Goal: Task Accomplishment & Management: Manage account settings

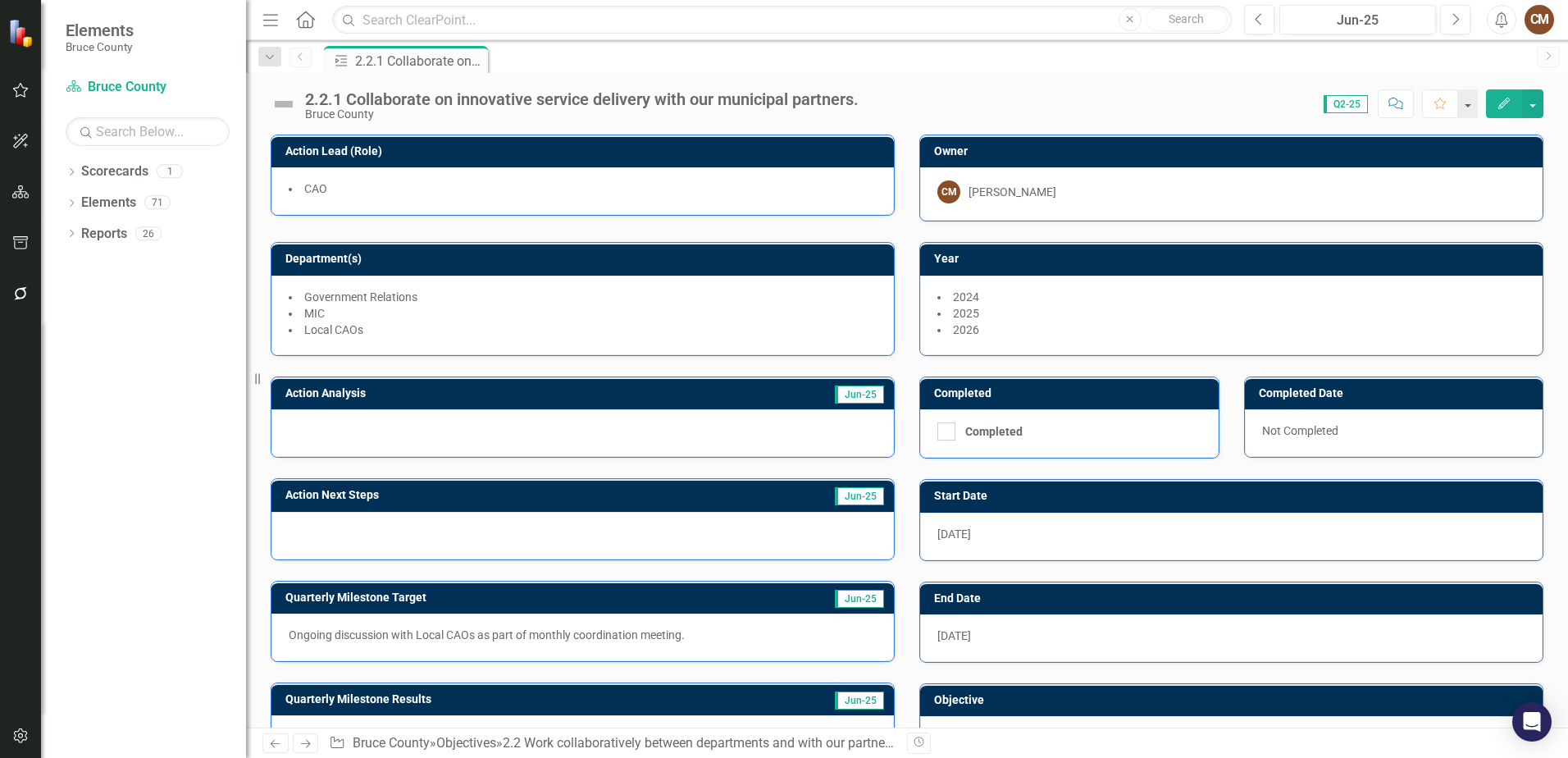
scroll to position [81, 0]
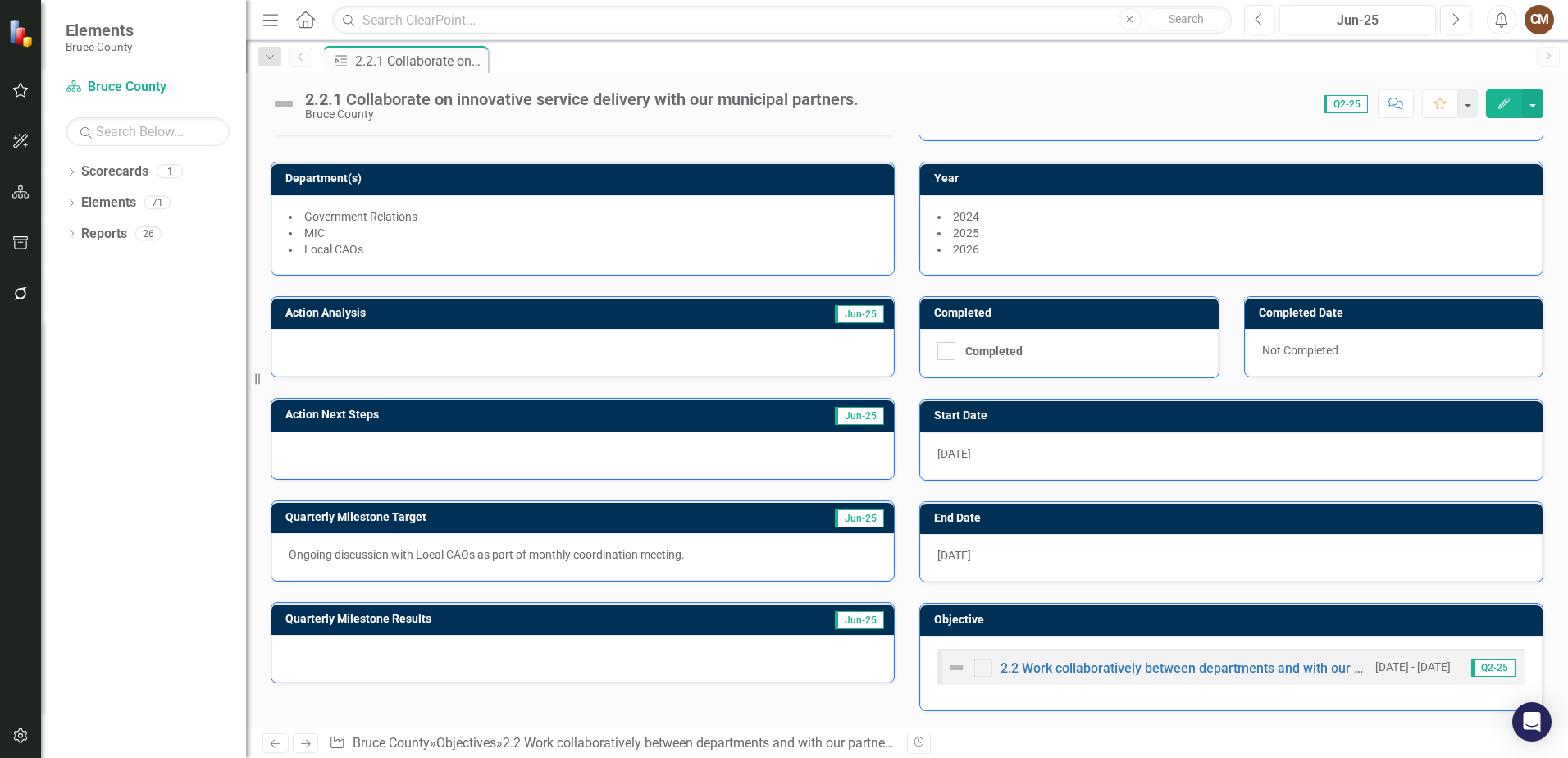
click at [374, 667] on div at bounding box center [582, 659] width 622 height 47
click at [319, 643] on div at bounding box center [582, 659] width 622 height 47
click at [339, 666] on div at bounding box center [582, 659] width 622 height 47
click at [1513, 104] on button "Edit" at bounding box center [1503, 103] width 36 height 29
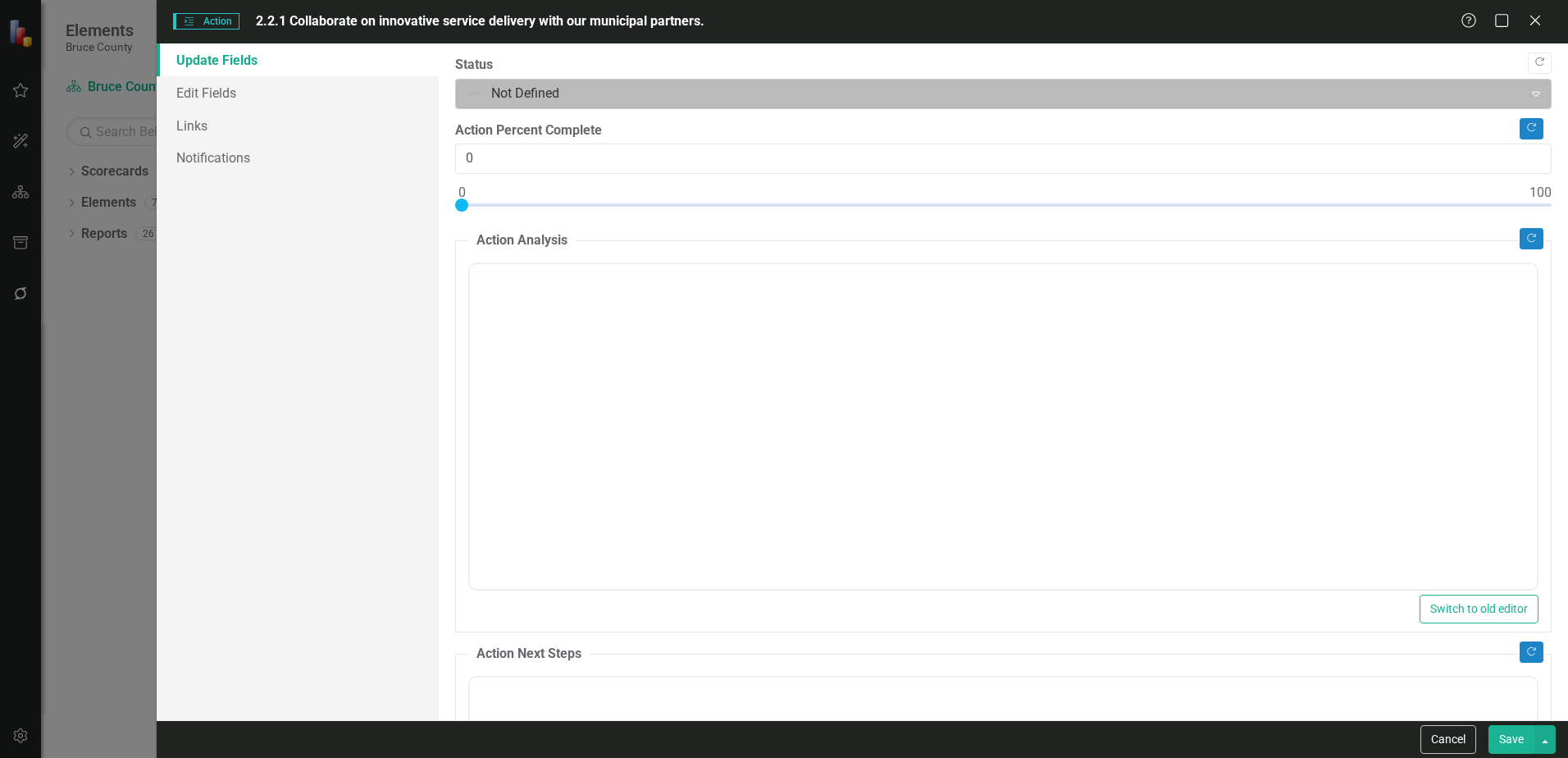
scroll to position [0, 0]
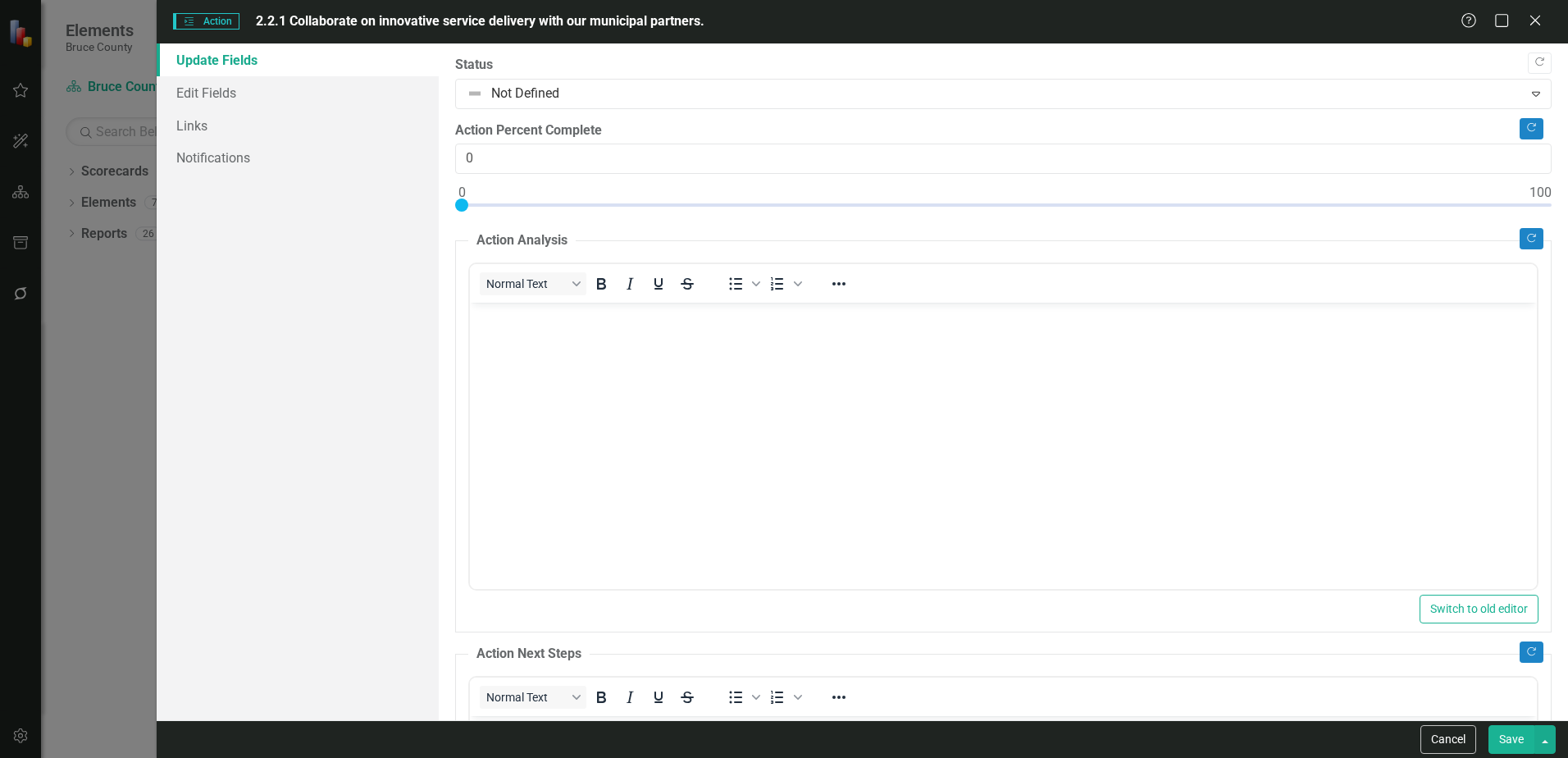
click at [587, 336] on body "Rich Text Area. Press ALT-0 for help." at bounding box center [1003, 425] width 1067 height 246
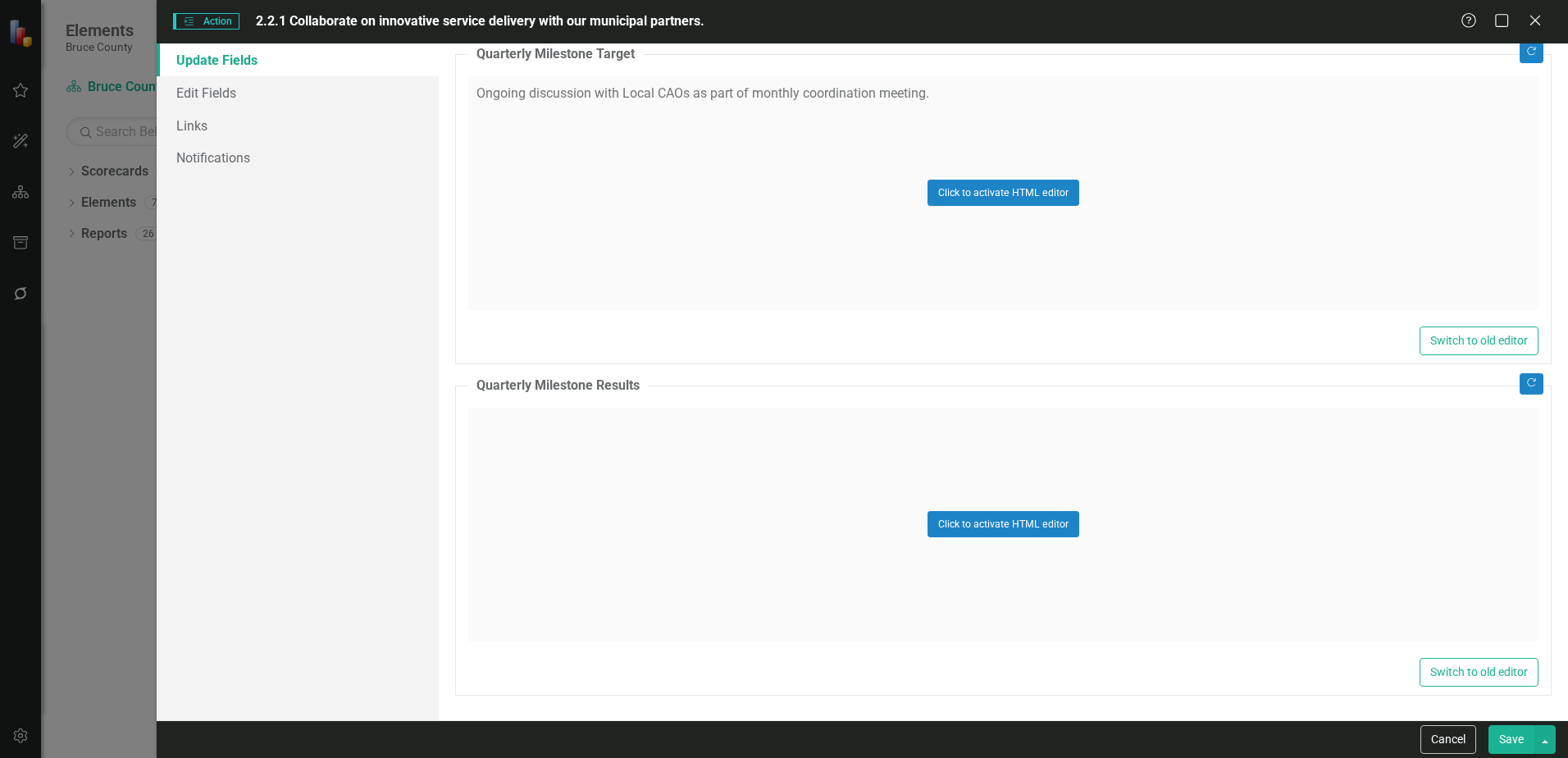
click at [628, 466] on div "Click to activate HTML editor" at bounding box center [1003, 525] width 1070 height 234
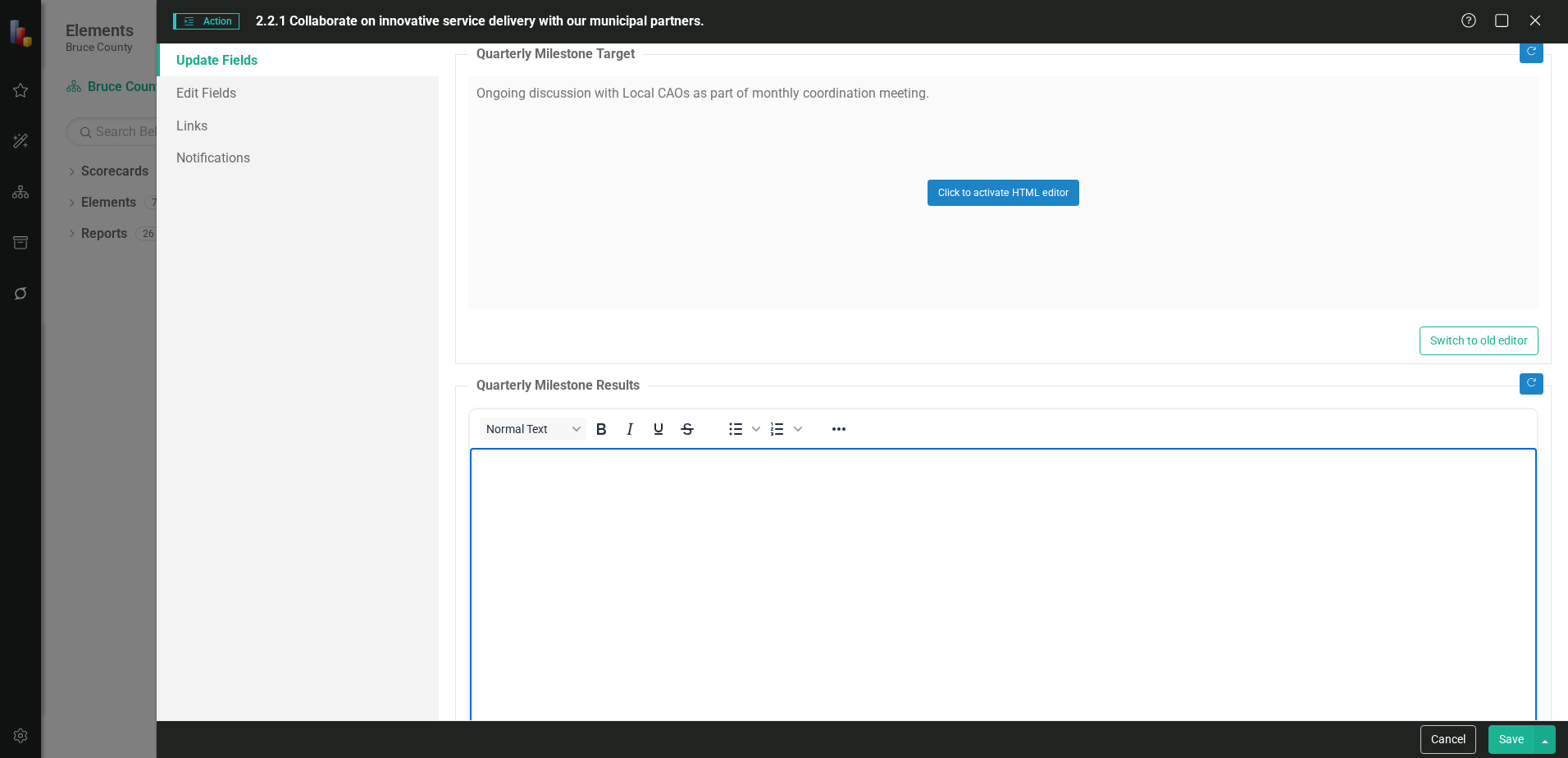
click at [626, 482] on body "Rich Text Area. Press ALT-0 for help." at bounding box center [1003, 569] width 1067 height 246
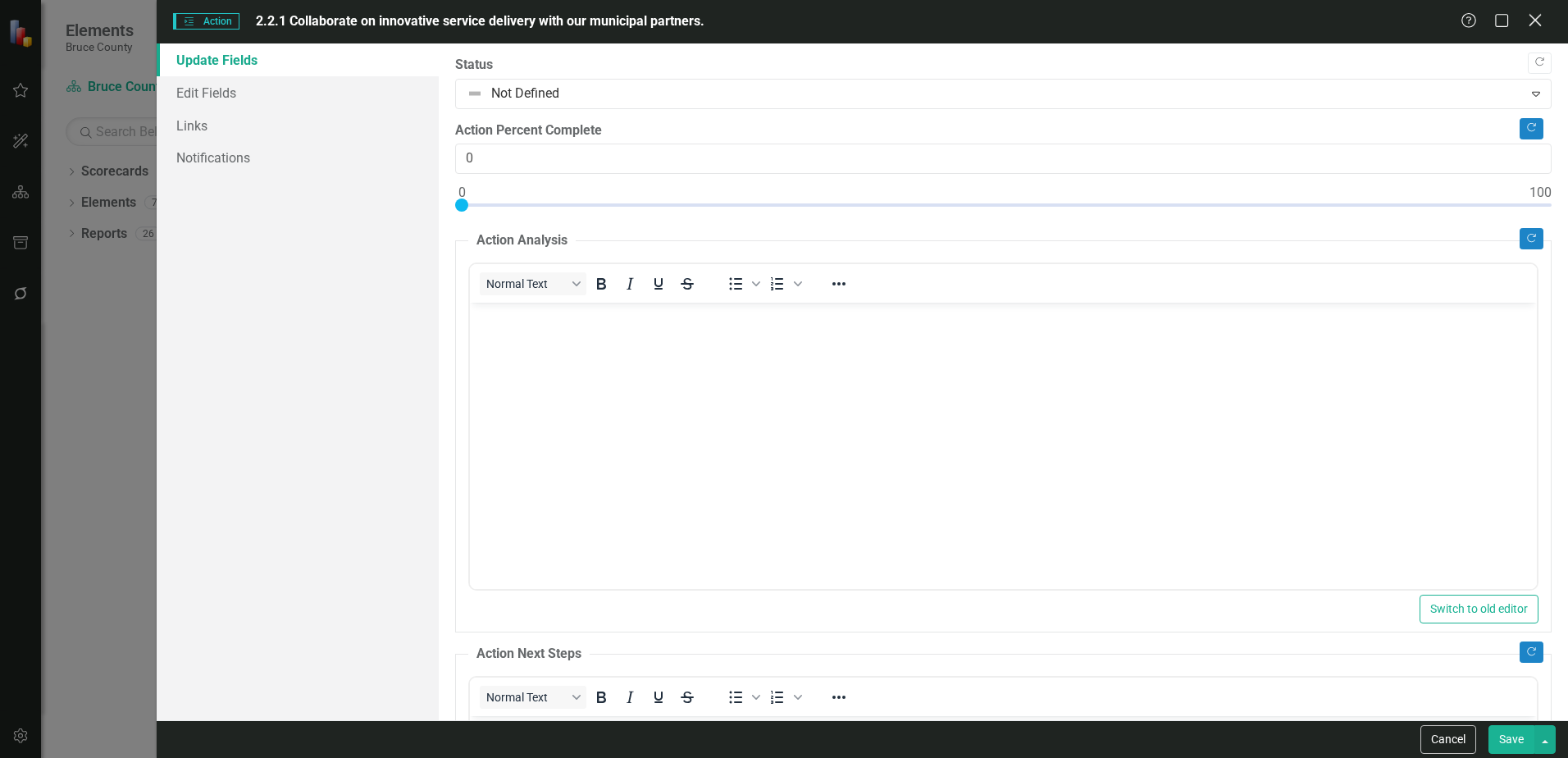
click at [1536, 25] on icon "Close" at bounding box center [1535, 20] width 20 height 16
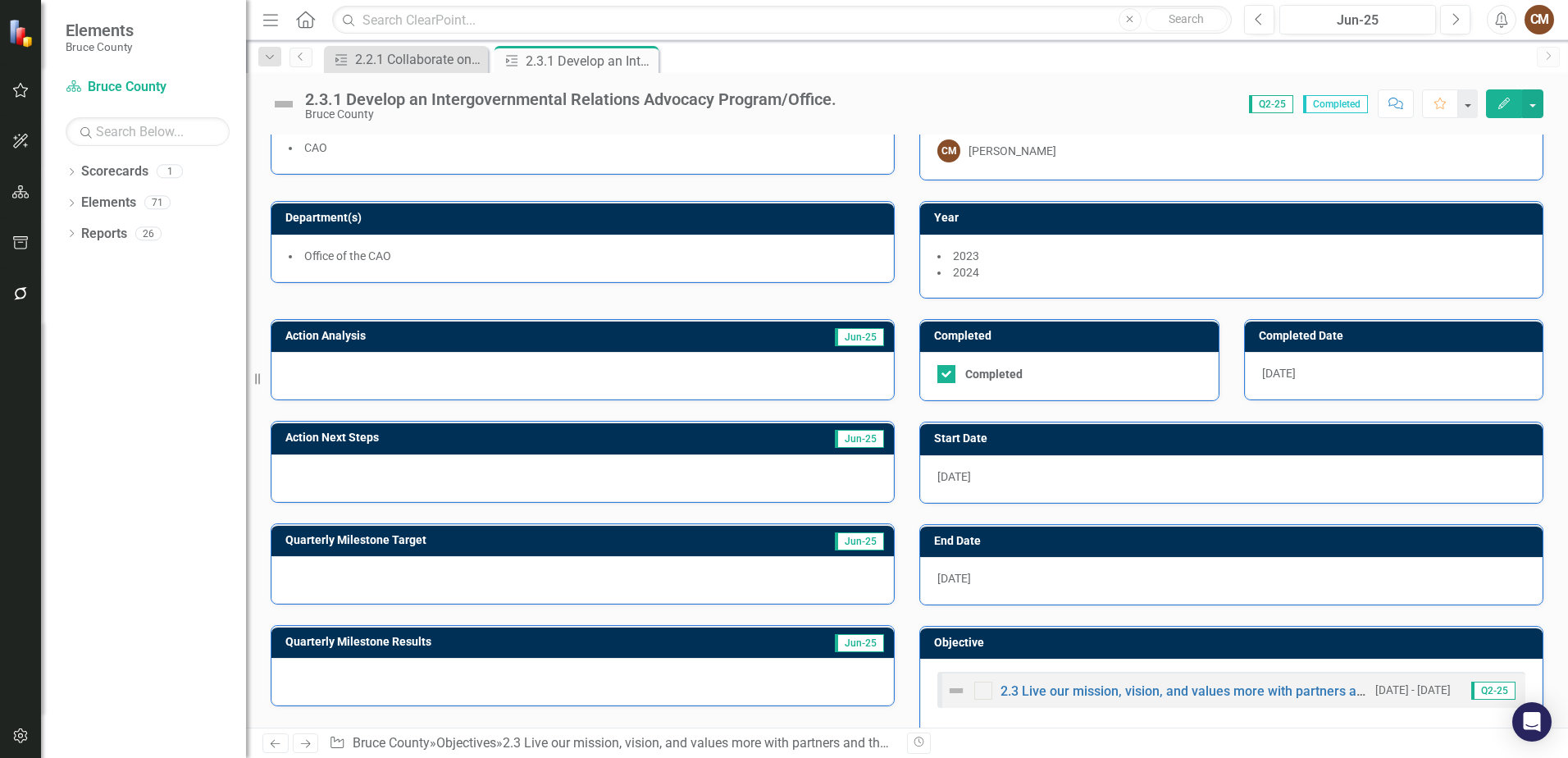
scroll to position [64, 0]
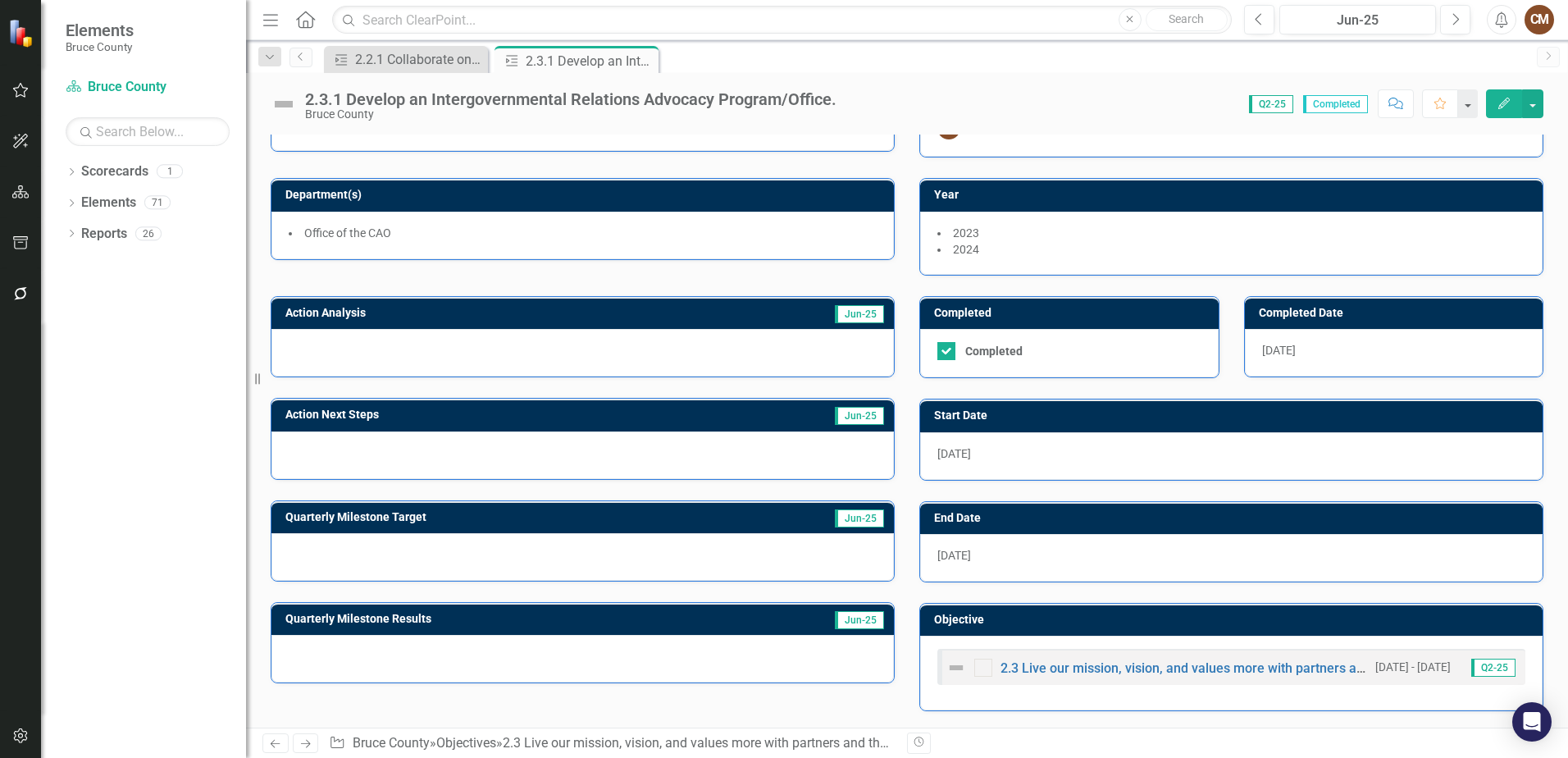
click at [446, 651] on div at bounding box center [582, 659] width 622 height 47
drag, startPoint x: 258, startPoint y: 675, endPoint x: 277, endPoint y: 671, distance: 19.4
click at [259, 674] on div "Resize" at bounding box center [253, 379] width 13 height 758
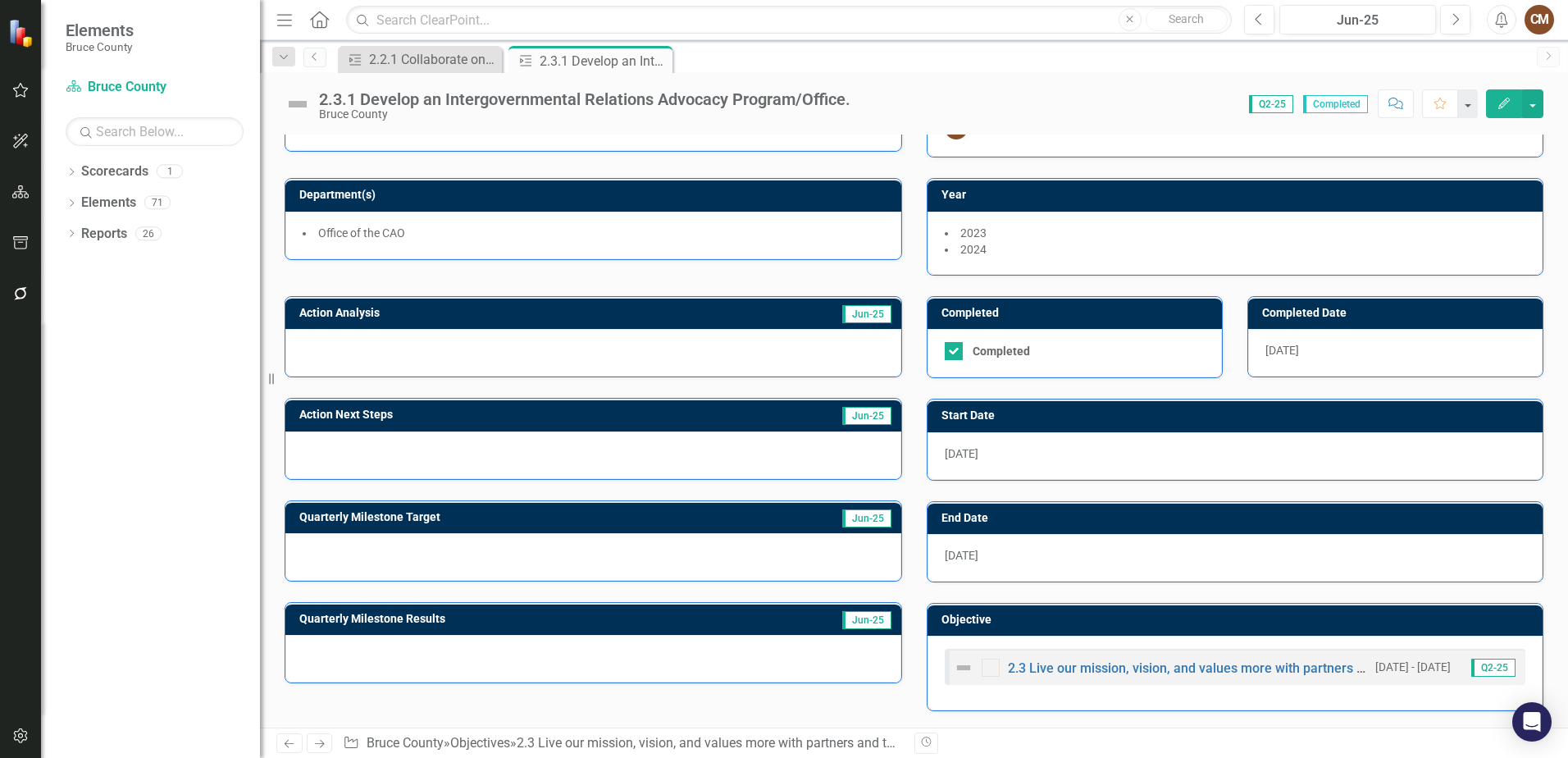
click at [336, 667] on div at bounding box center [592, 659] width 616 height 47
click at [1500, 98] on icon "Edit" at bounding box center [1504, 103] width 15 height 11
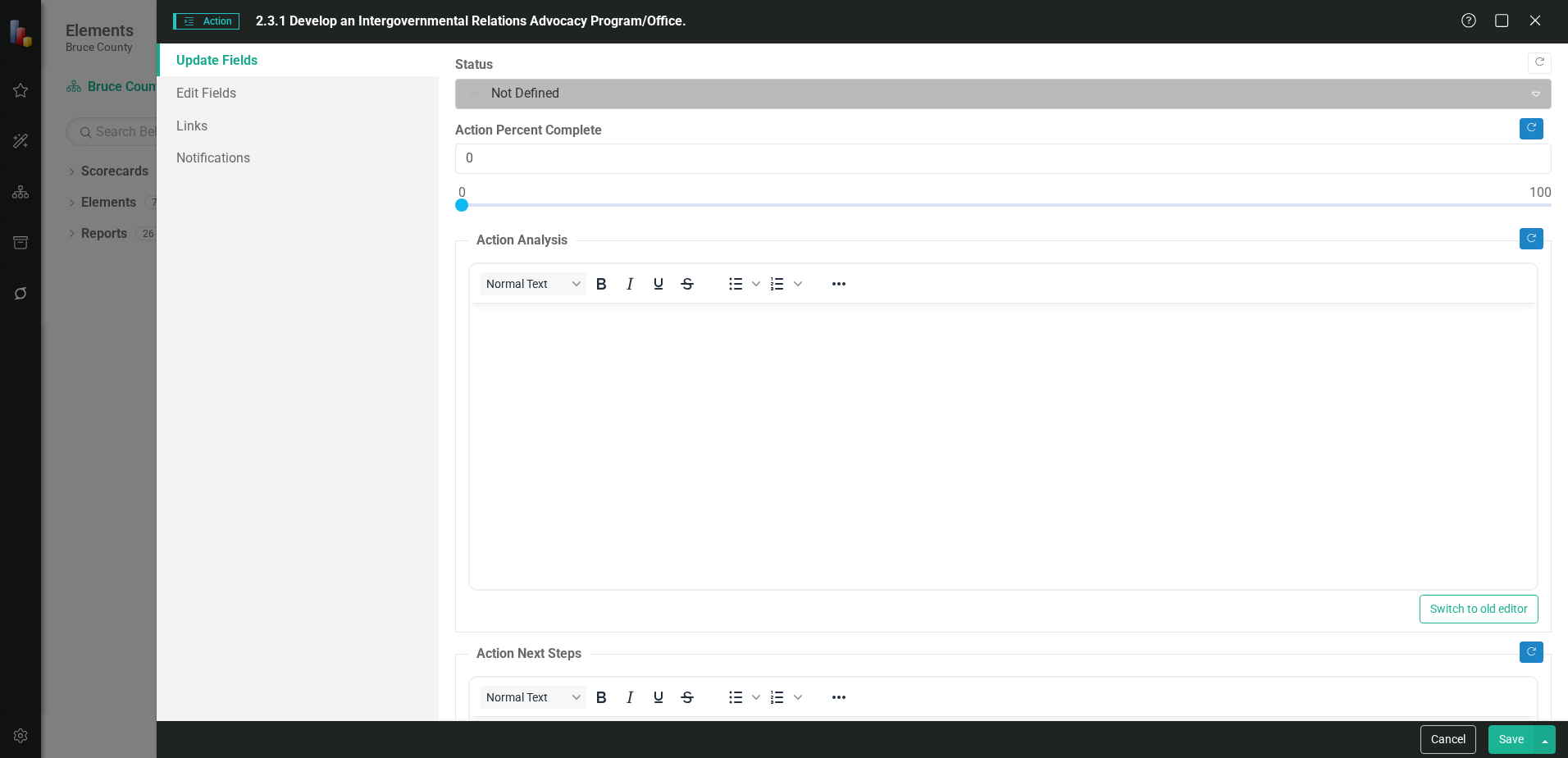
scroll to position [0, 0]
click at [626, 89] on div at bounding box center [990, 94] width 1045 height 22
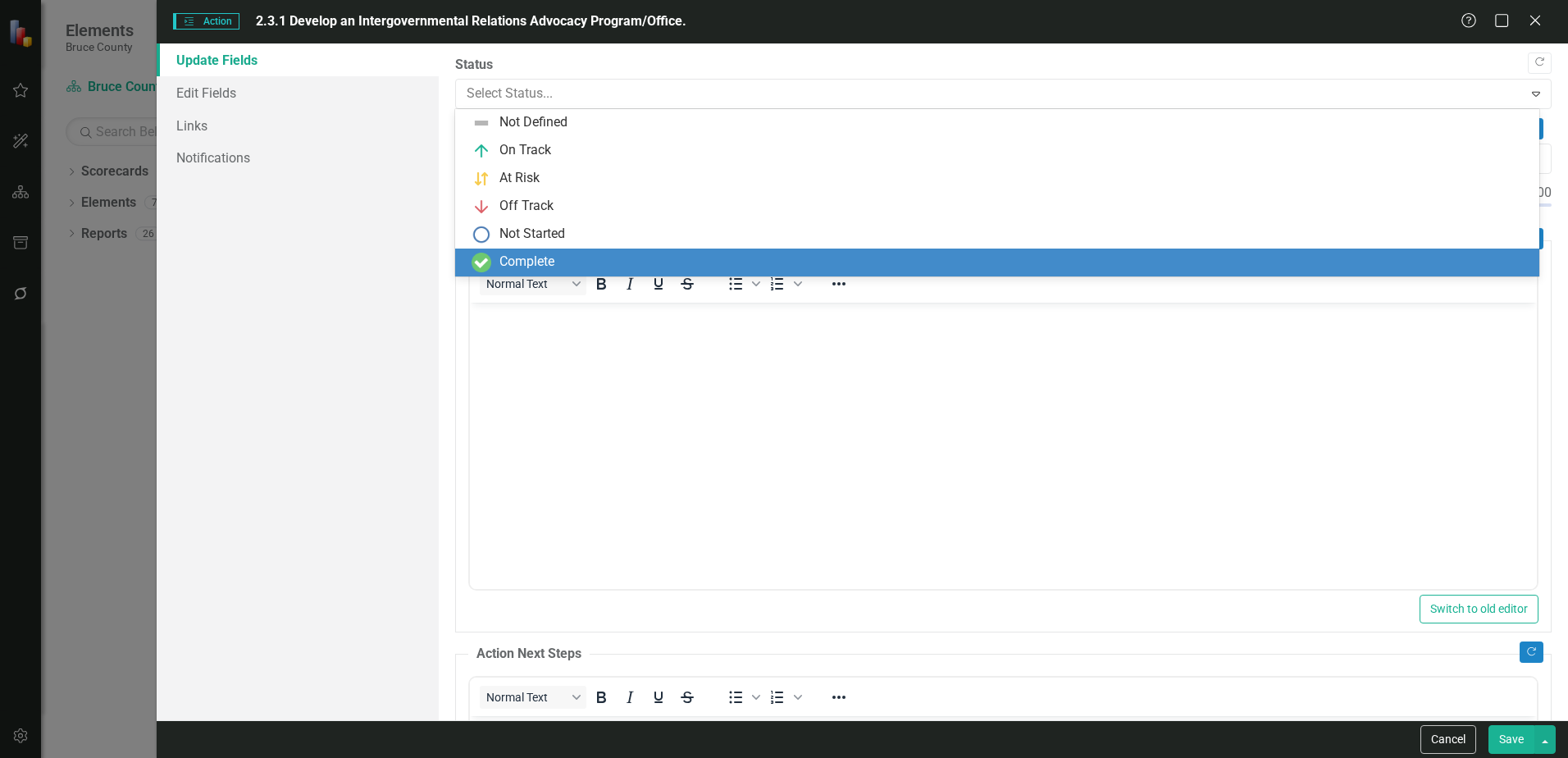
click at [546, 255] on div "Complete" at bounding box center [526, 262] width 55 height 19
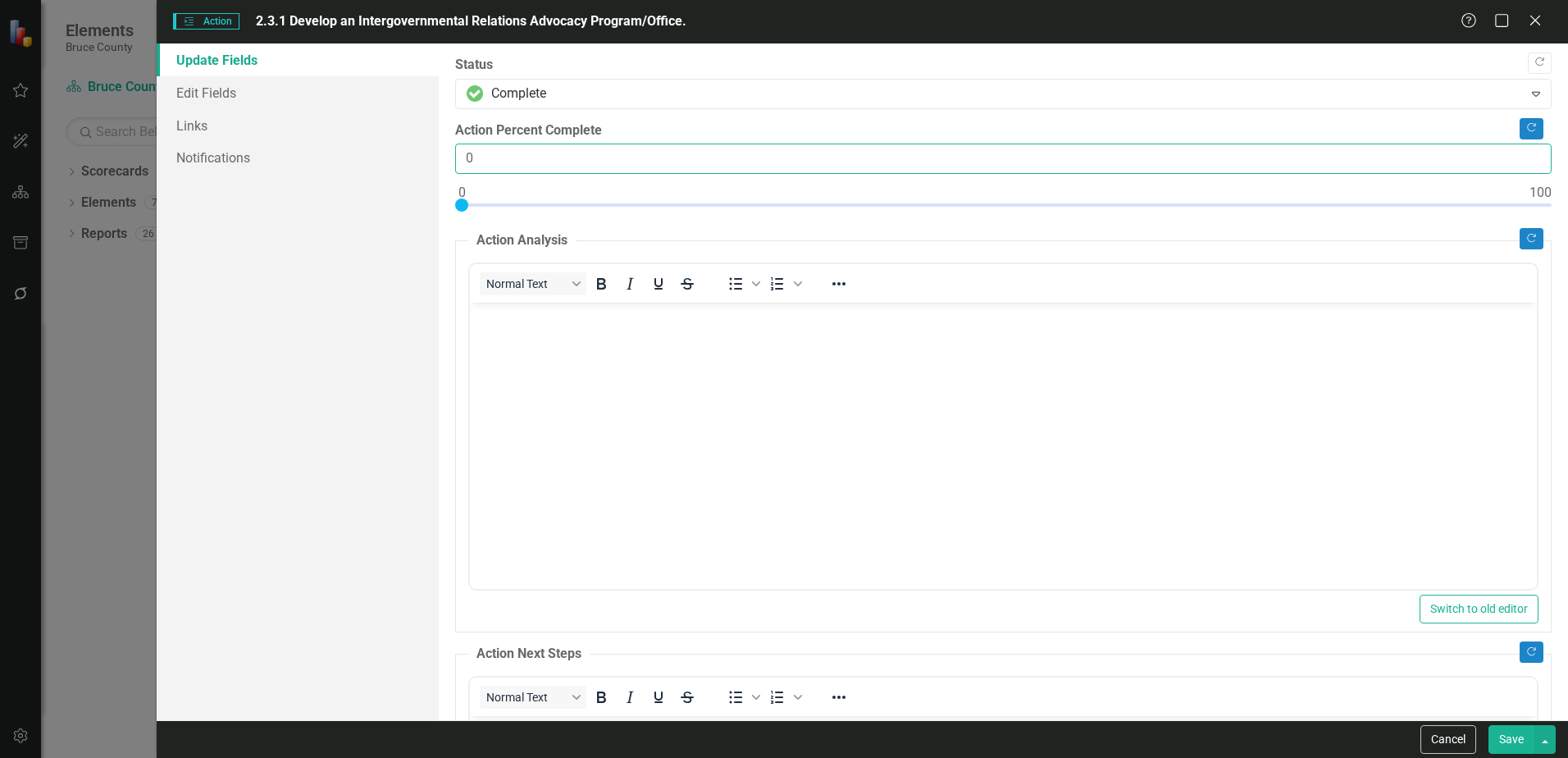
click at [569, 156] on input "0" at bounding box center [1003, 159] width 1096 height 31
click at [1522, 165] on input "0" at bounding box center [1003, 159] width 1096 height 31
click at [1527, 199] on div at bounding box center [1003, 209] width 1096 height 20
type input "100"
drag, startPoint x: 1521, startPoint y: 200, endPoint x: 1548, endPoint y: 200, distance: 27.0
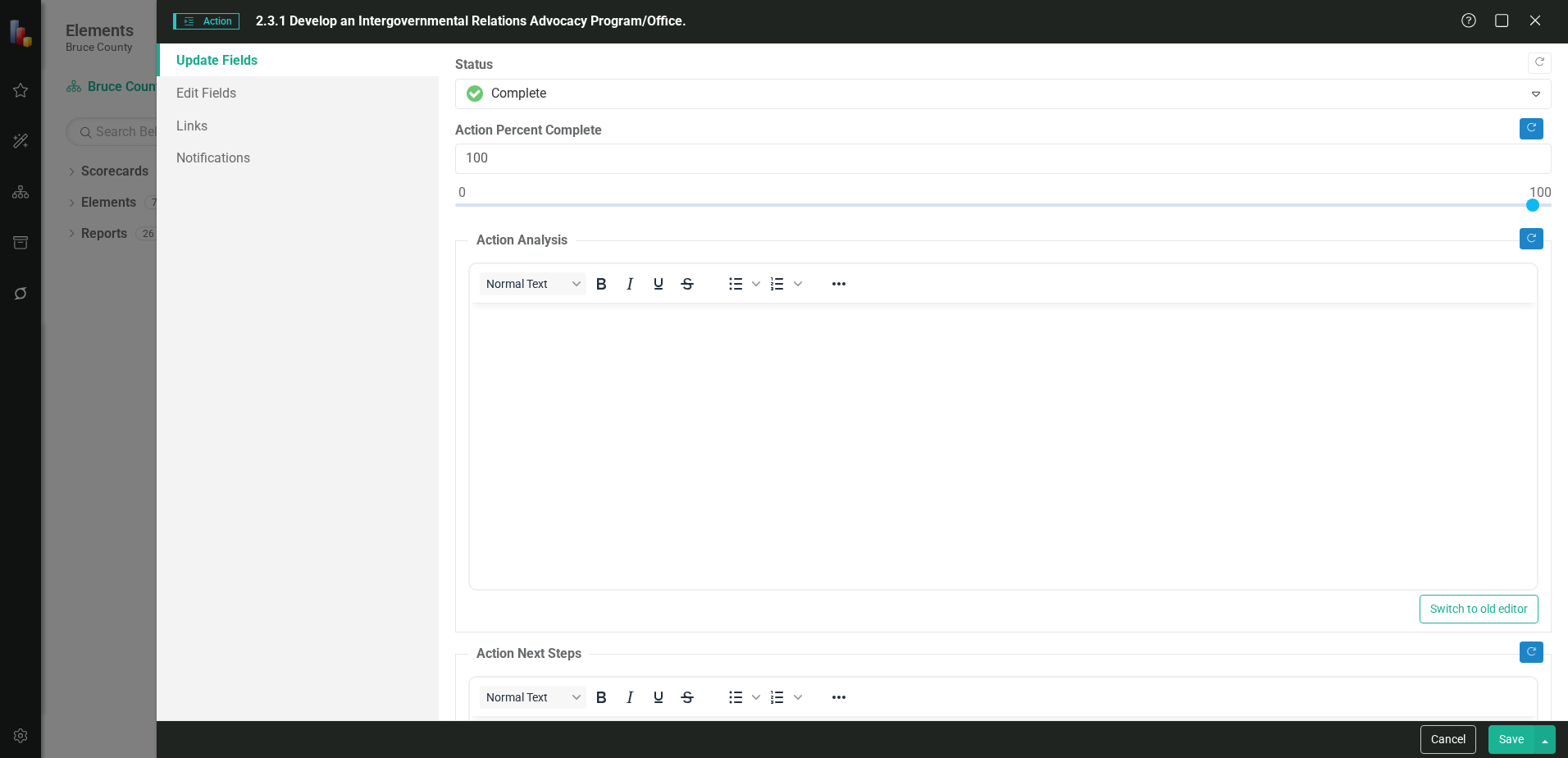
click at [1548, 200] on div ""Update" fields in ClearPoint are the fields that change from reporting period …" at bounding box center [1004, 382] width 1129 height 677
click at [649, 383] on body "Rich Text Area. Press ALT-0 for help." at bounding box center [1003, 425] width 1067 height 246
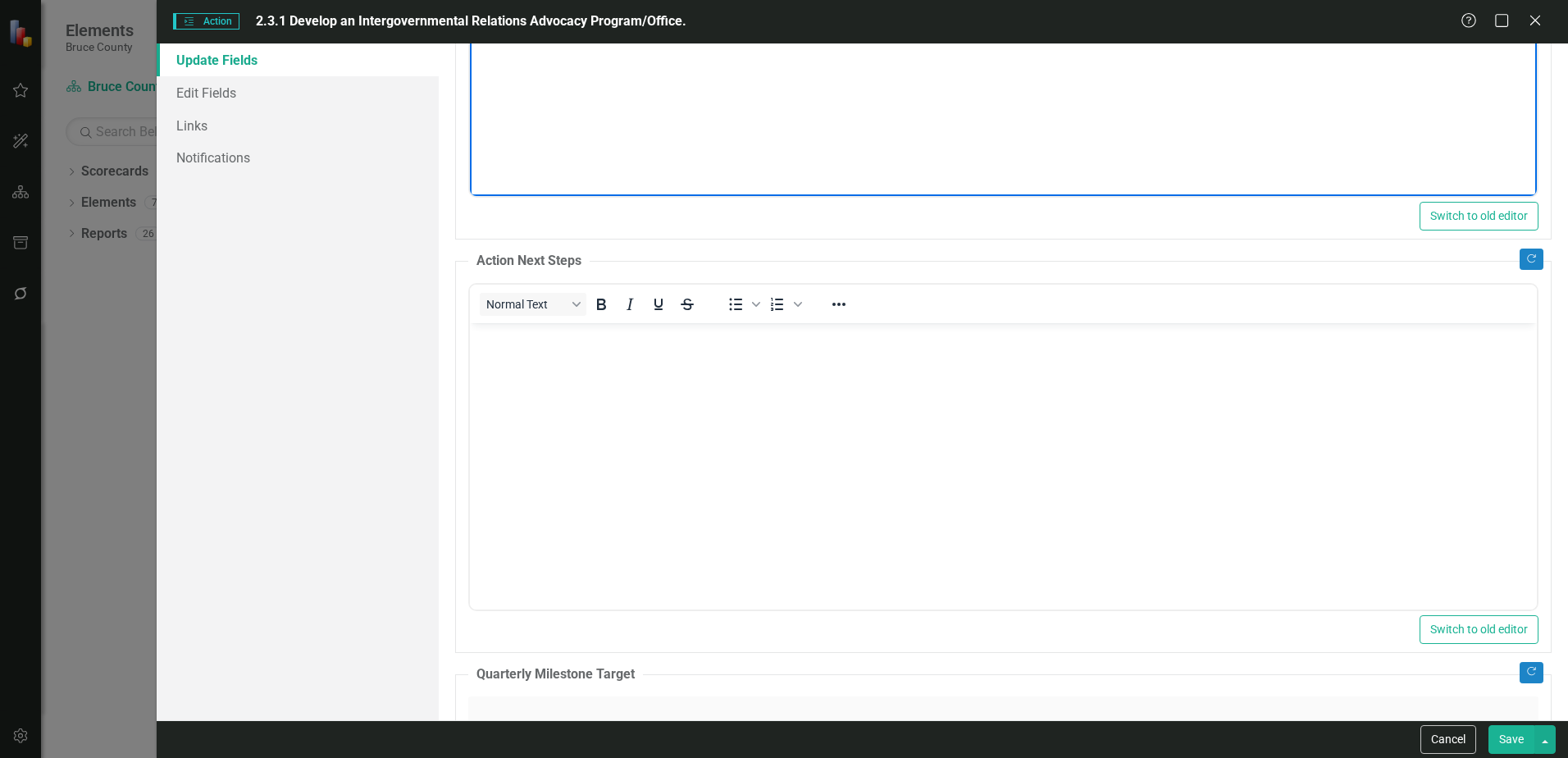
scroll to position [411, 0]
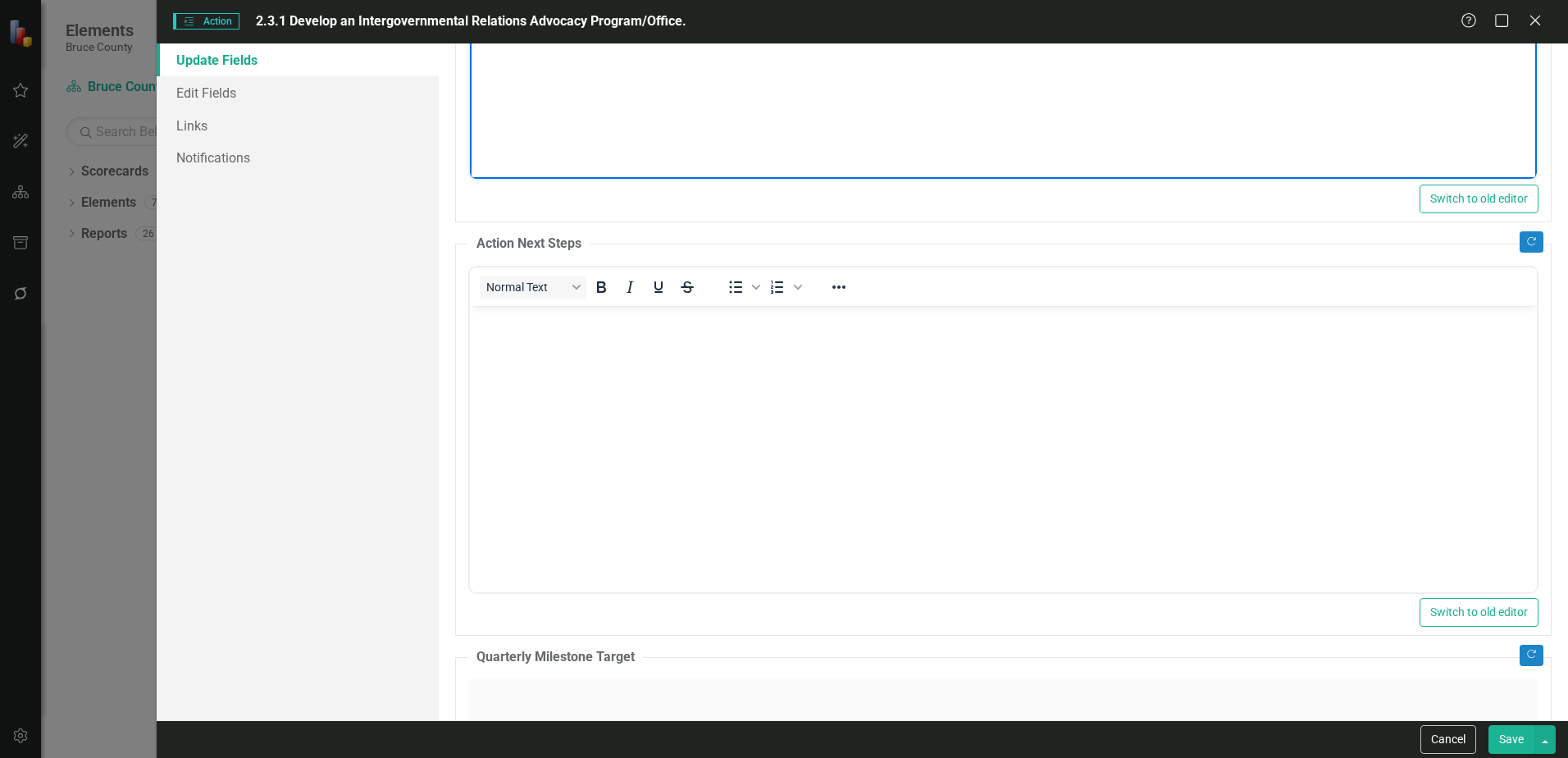
click at [664, 412] on body "Rich Text Area. Press ALT-0 for help." at bounding box center [1003, 428] width 1067 height 246
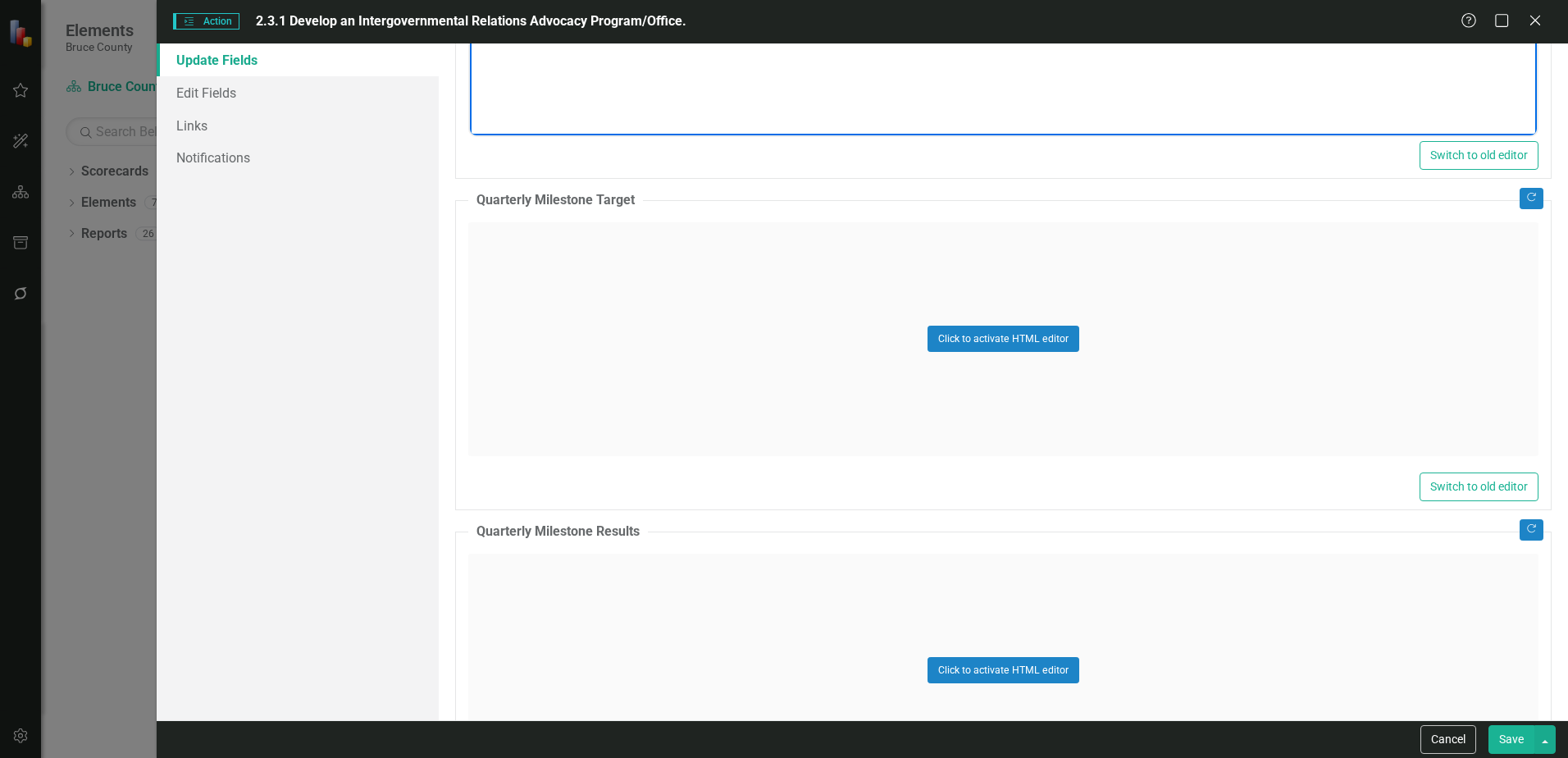
scroll to position [903, 0]
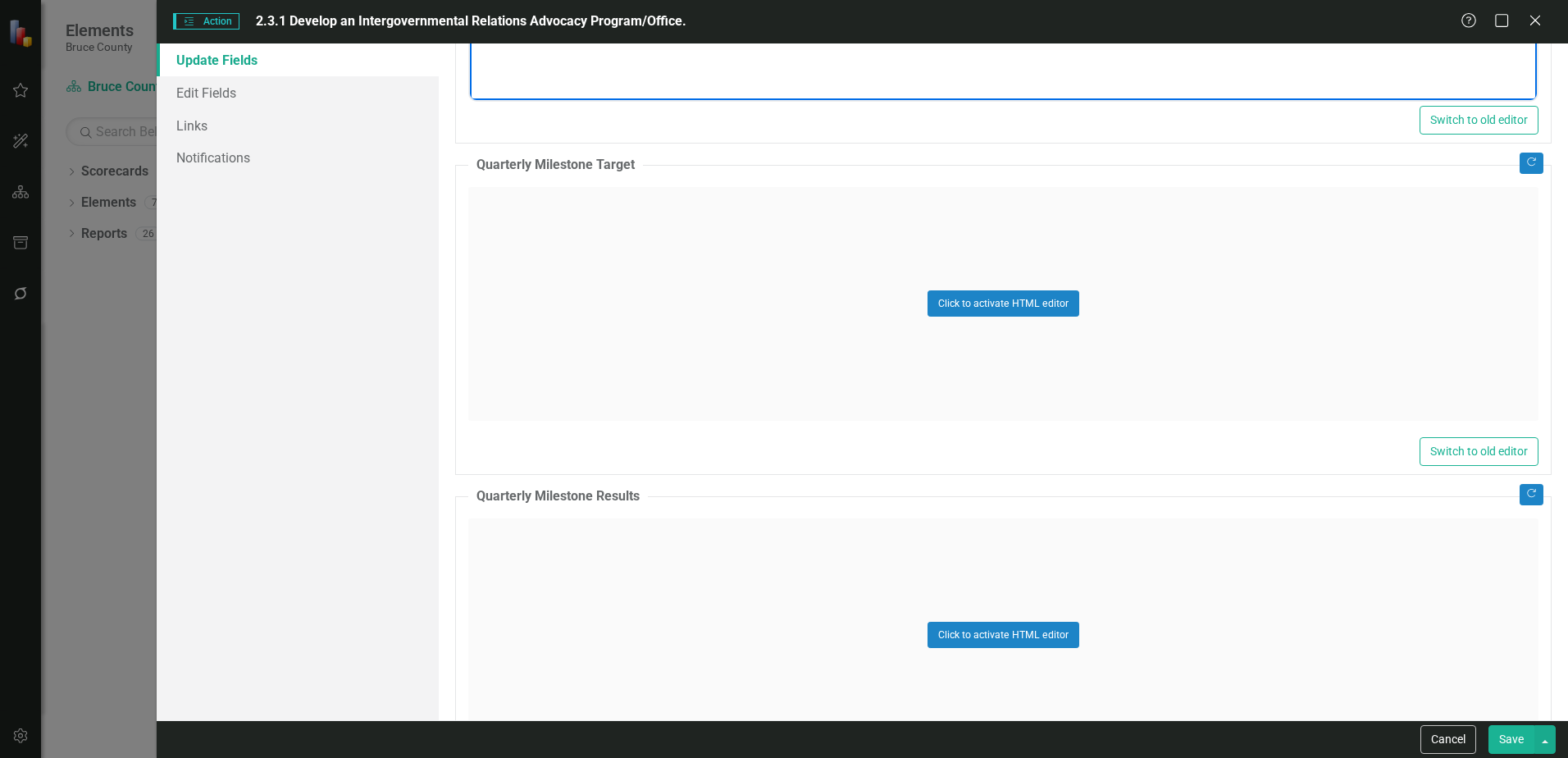
click at [642, 281] on div "Click to activate HTML editor" at bounding box center [1003, 304] width 1070 height 234
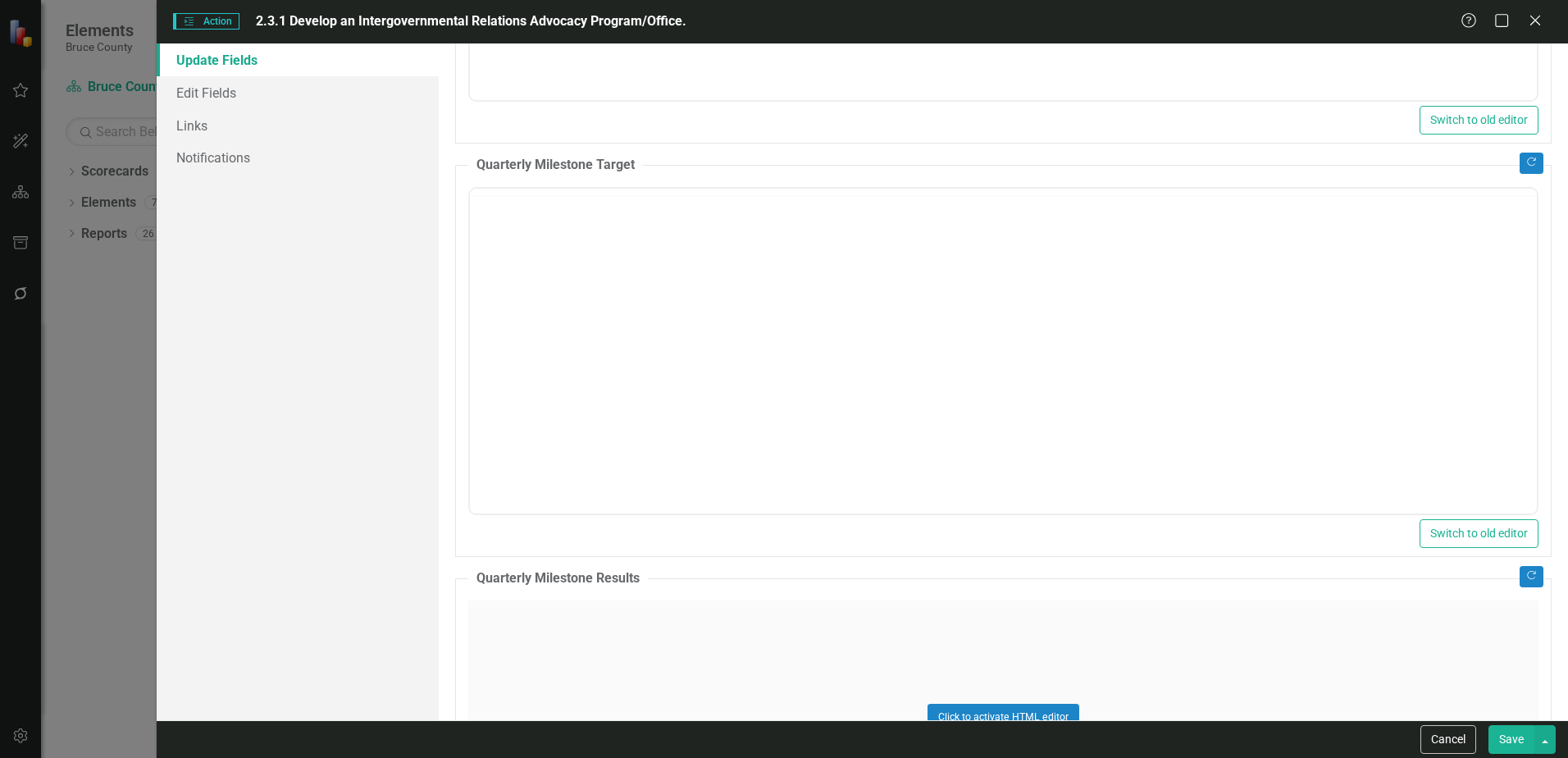
scroll to position [0, 0]
click at [631, 278] on body "Rich Text Area. Press ALT-0 for help." at bounding box center [1003, 349] width 1067 height 246
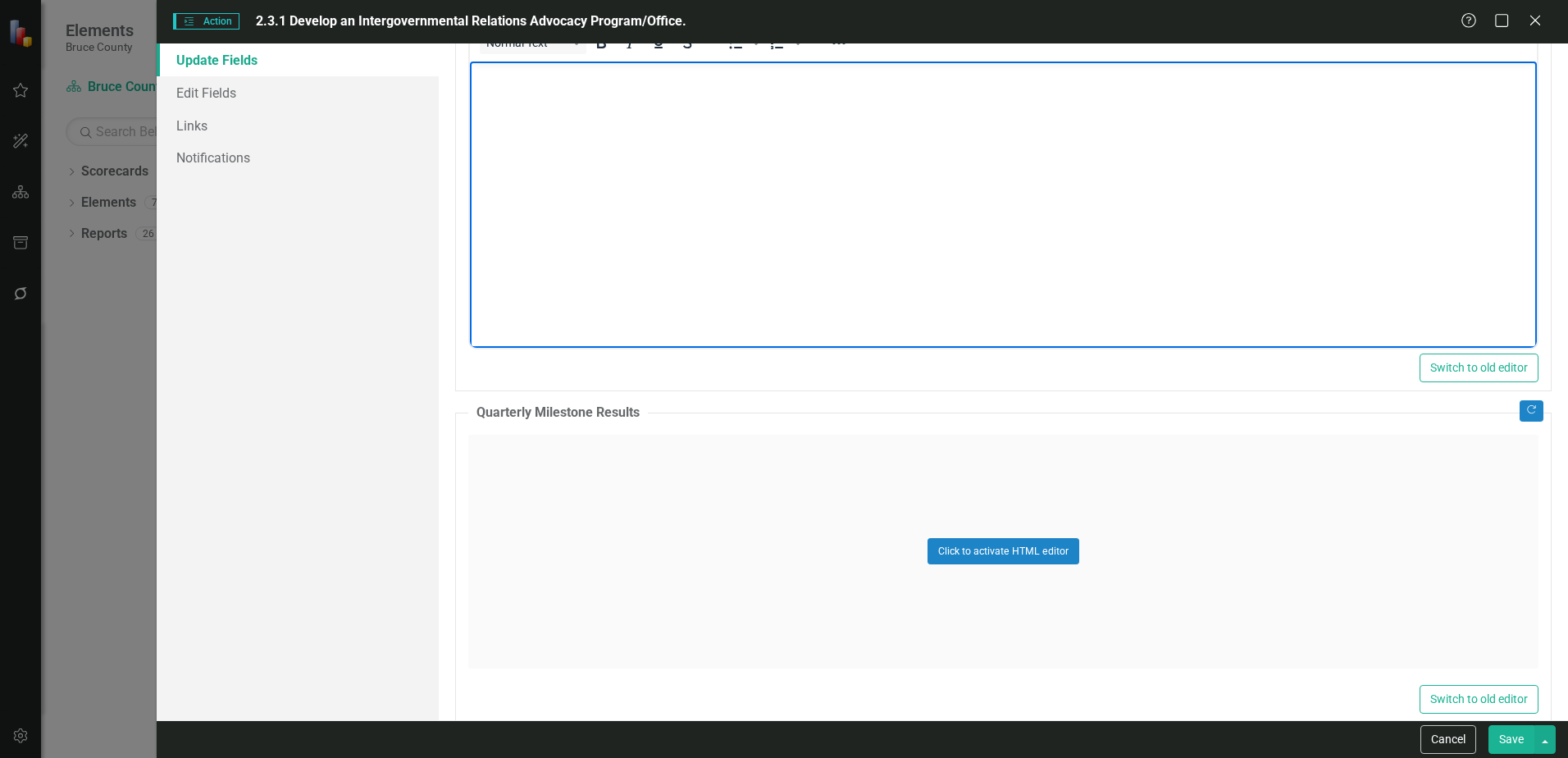
scroll to position [1095, 0]
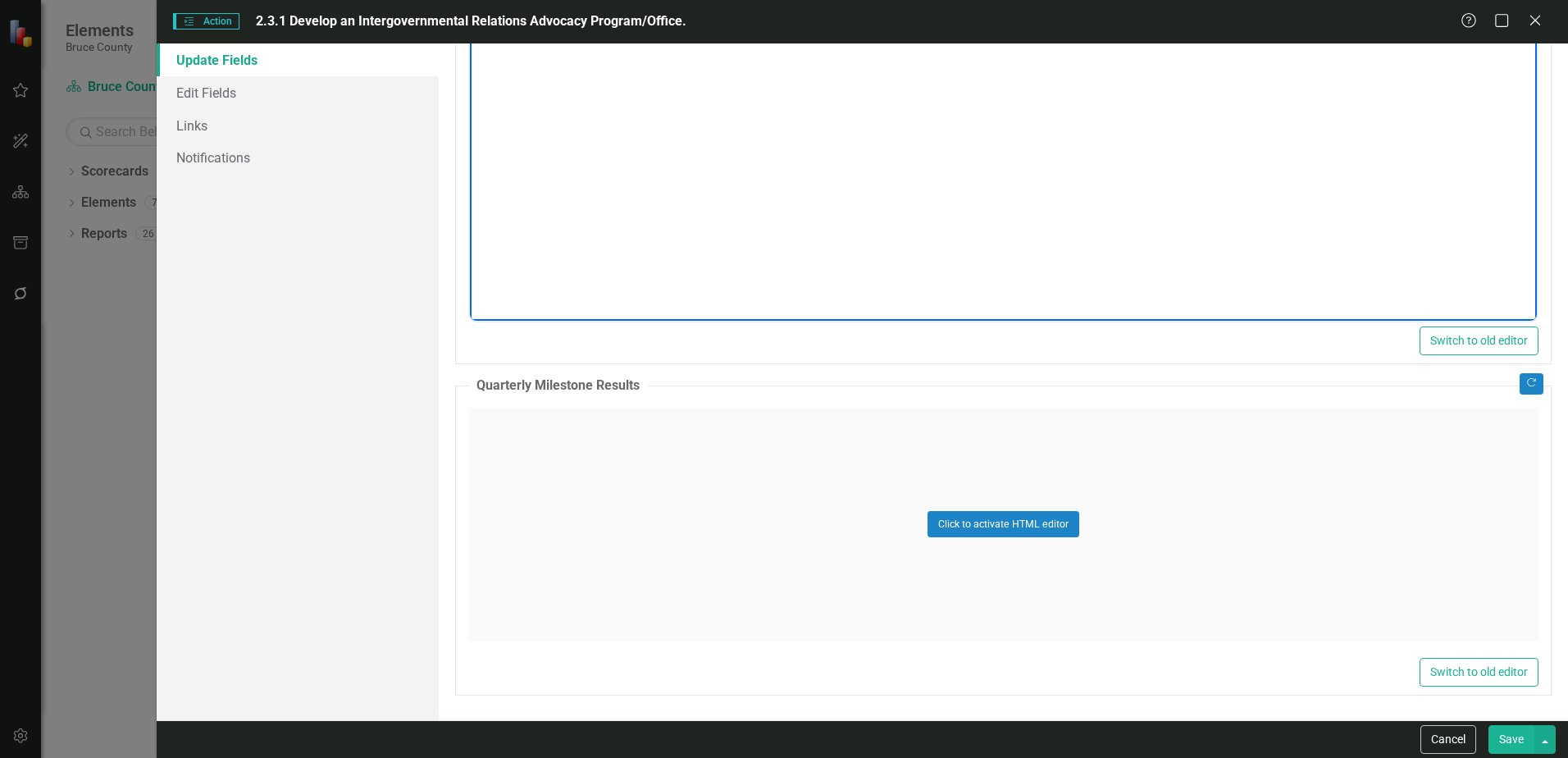
click at [706, 594] on div "Click to activate HTML editor" at bounding box center [1003, 525] width 1070 height 234
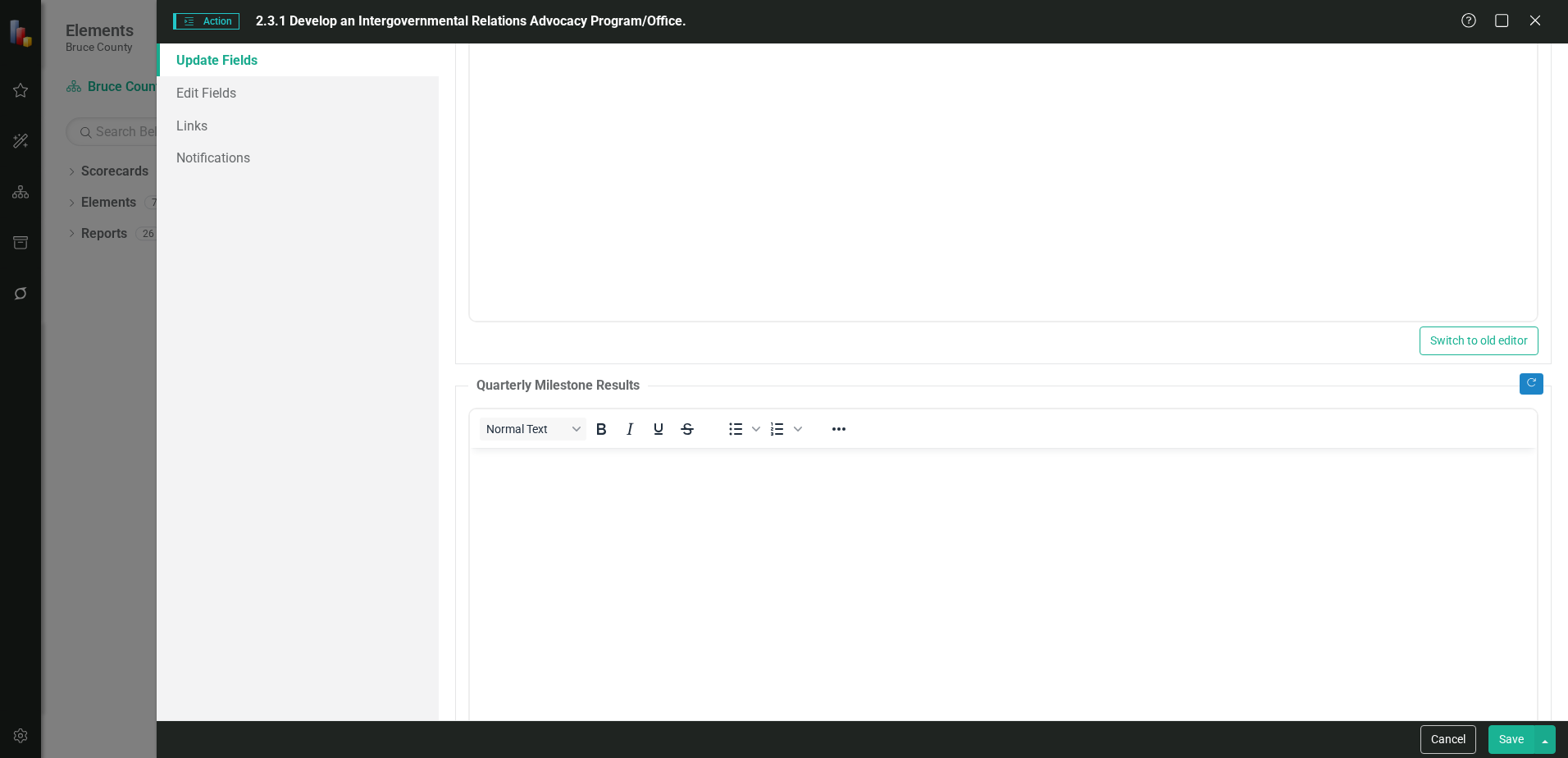
scroll to position [1177, 0]
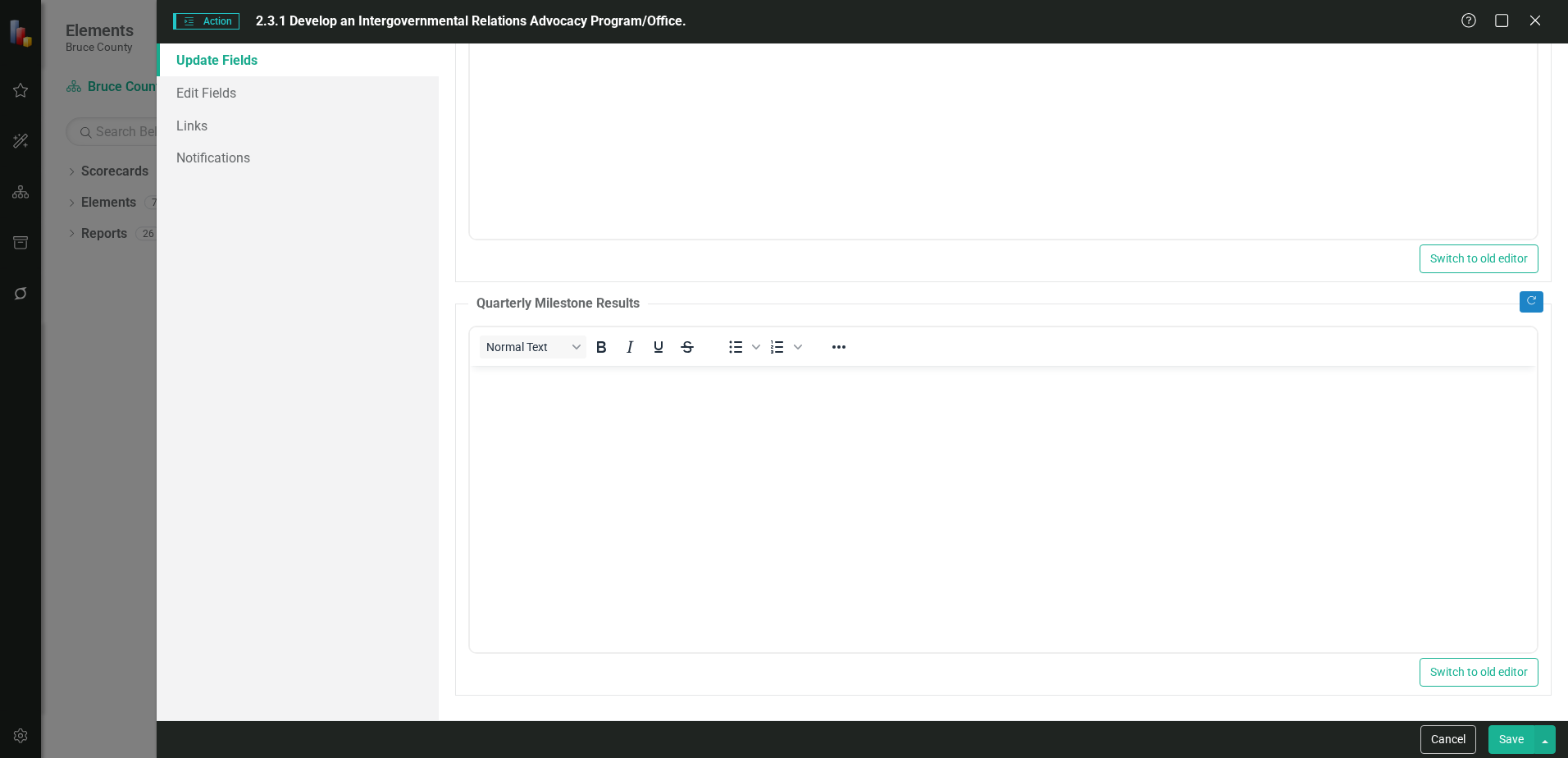
click at [1513, 740] on button "Save" at bounding box center [1510, 739] width 45 height 29
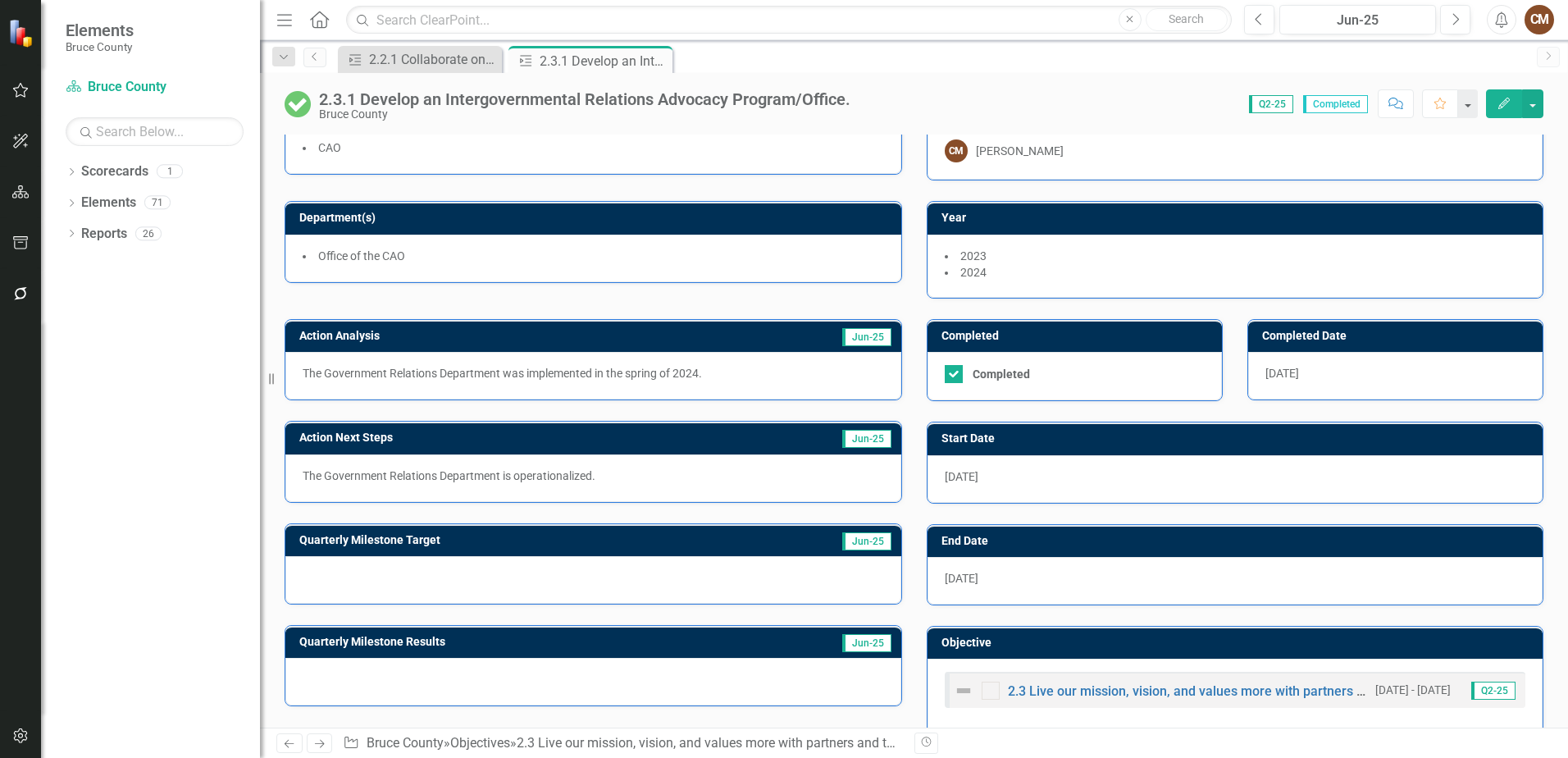
scroll to position [64, 0]
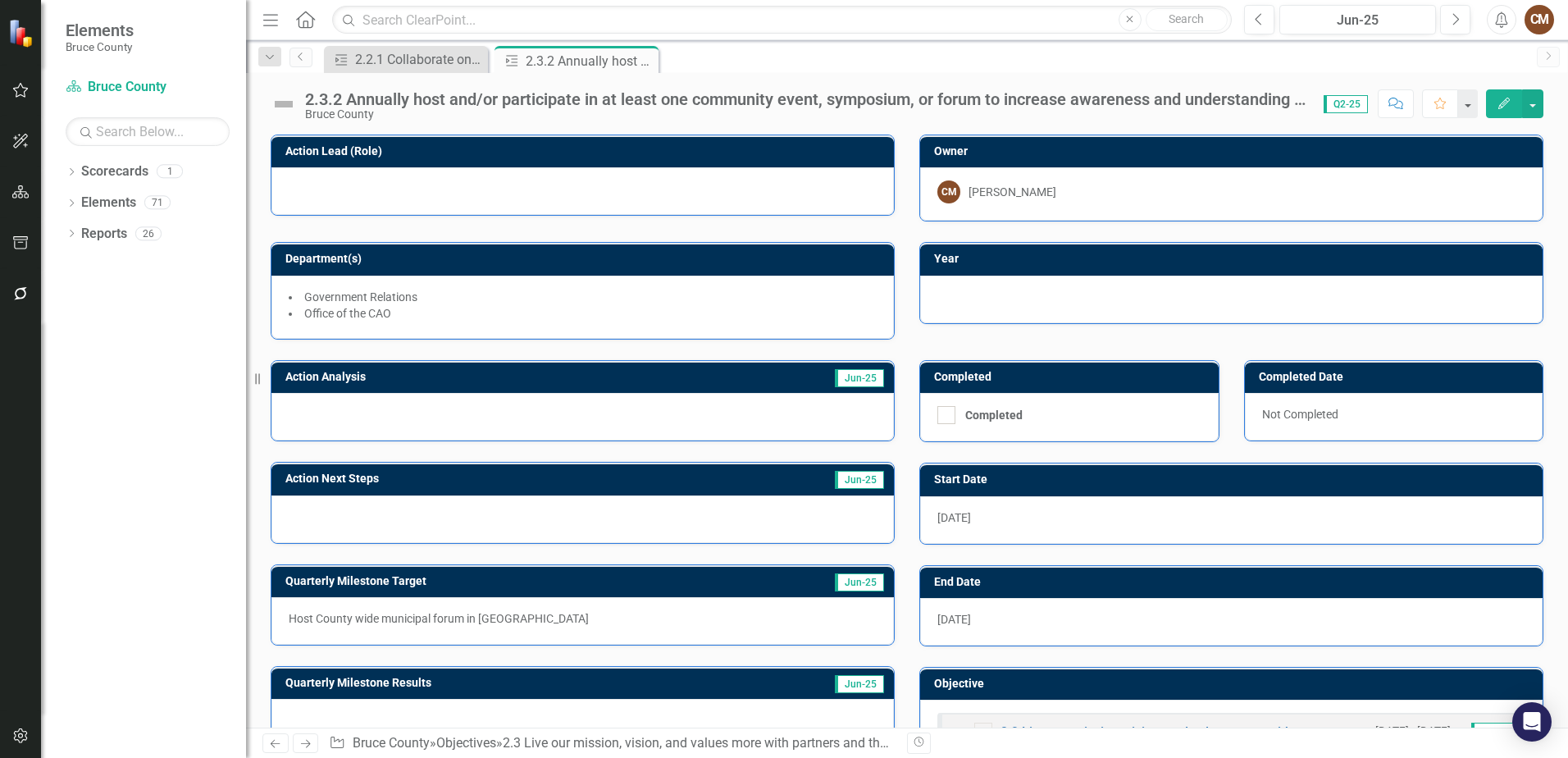
click at [1501, 95] on button "Edit" at bounding box center [1503, 103] width 36 height 29
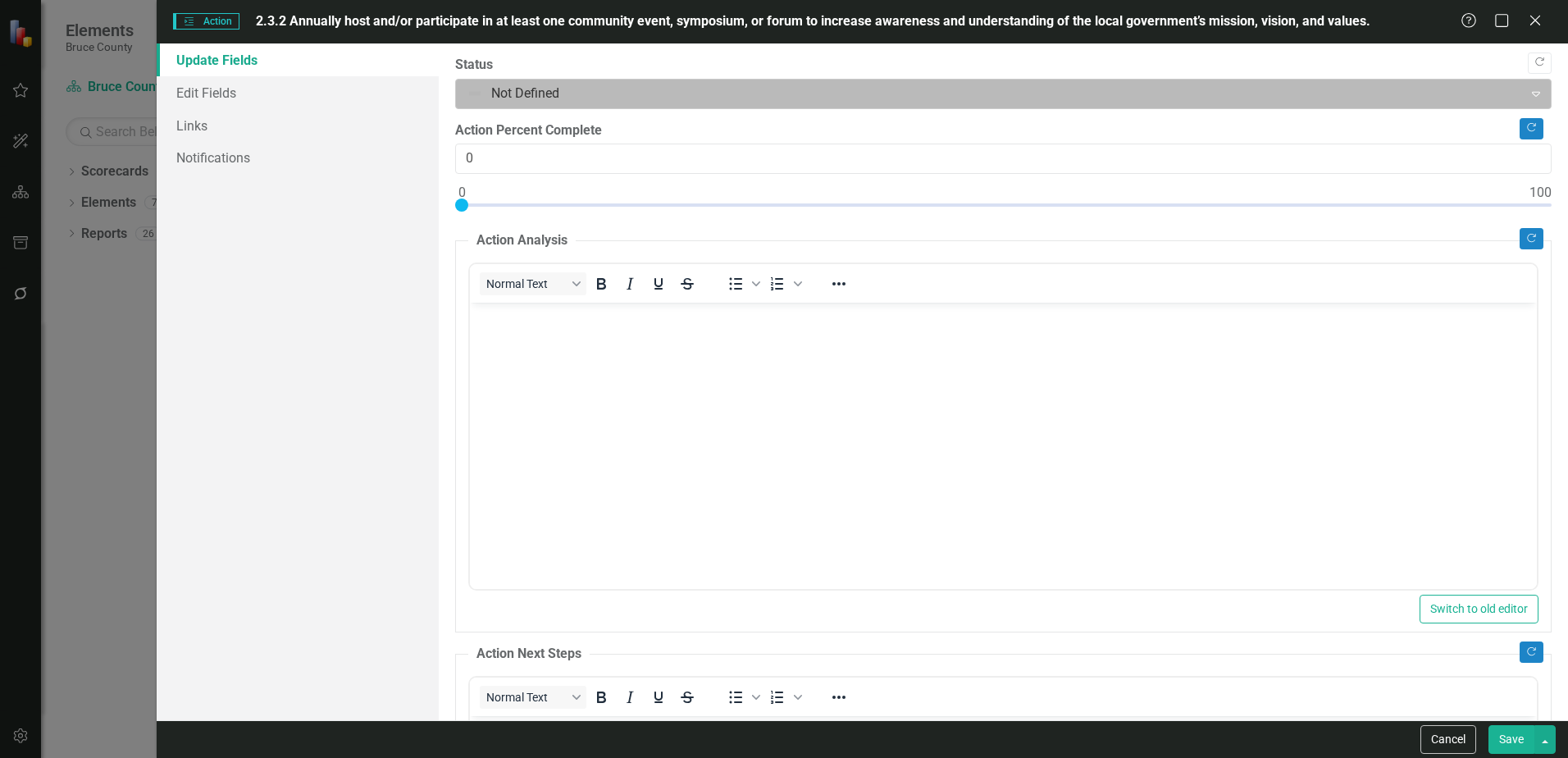
click at [1527, 94] on icon "Expand" at bounding box center [1536, 94] width 17 height 13
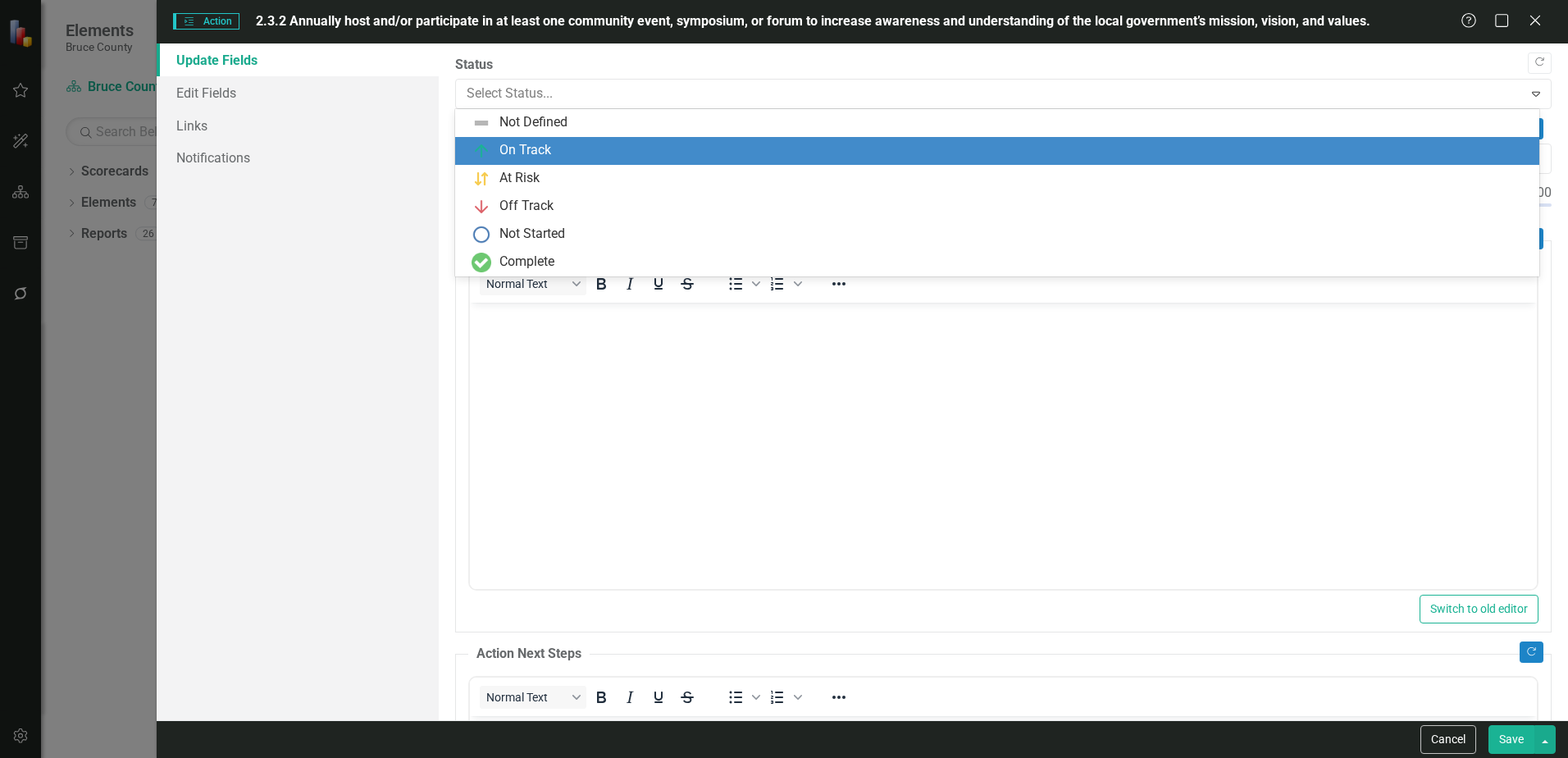
click at [1409, 150] on div "On Track" at bounding box center [1000, 150] width 1057 height 20
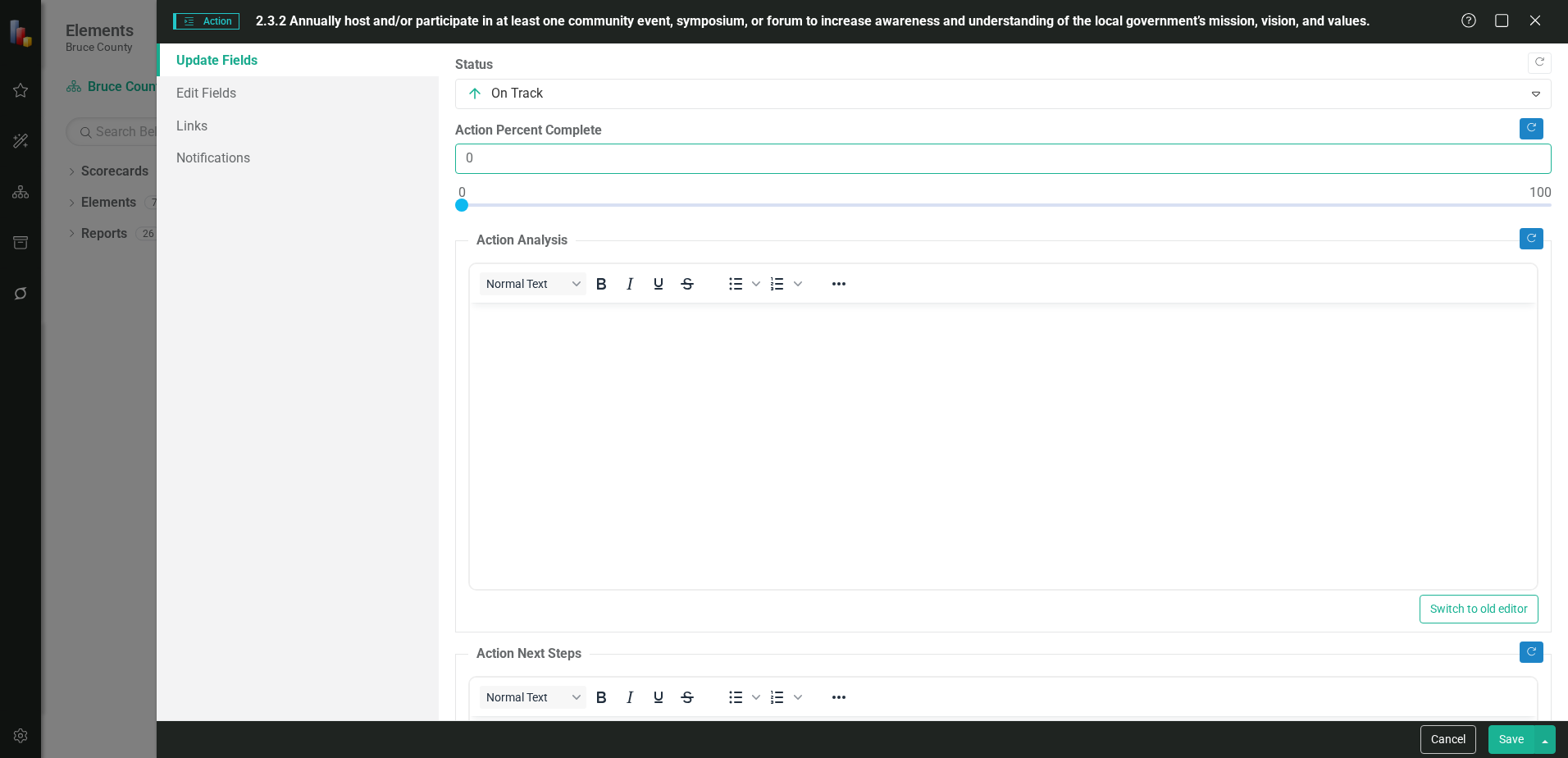
click at [1523, 163] on input "0" at bounding box center [1003, 159] width 1096 height 31
click at [1524, 155] on input "1" at bounding box center [1003, 159] width 1096 height 31
click at [1524, 155] on input "2" at bounding box center [1003, 159] width 1096 height 31
type input "75"
drag, startPoint x: 483, startPoint y: 201, endPoint x: 1261, endPoint y: 219, distance: 778.2
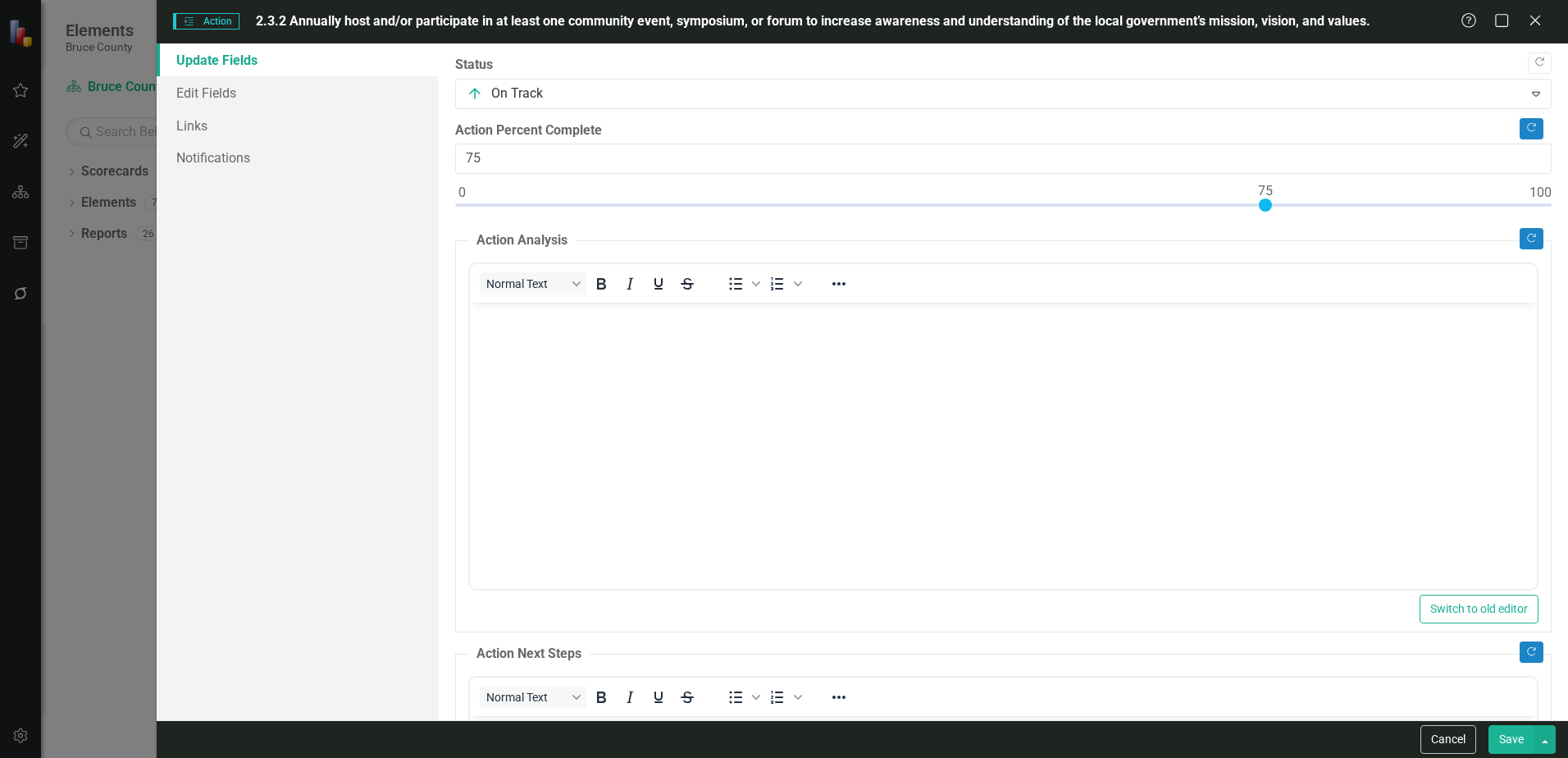
click at [1261, 219] on div at bounding box center [1003, 209] width 1096 height 20
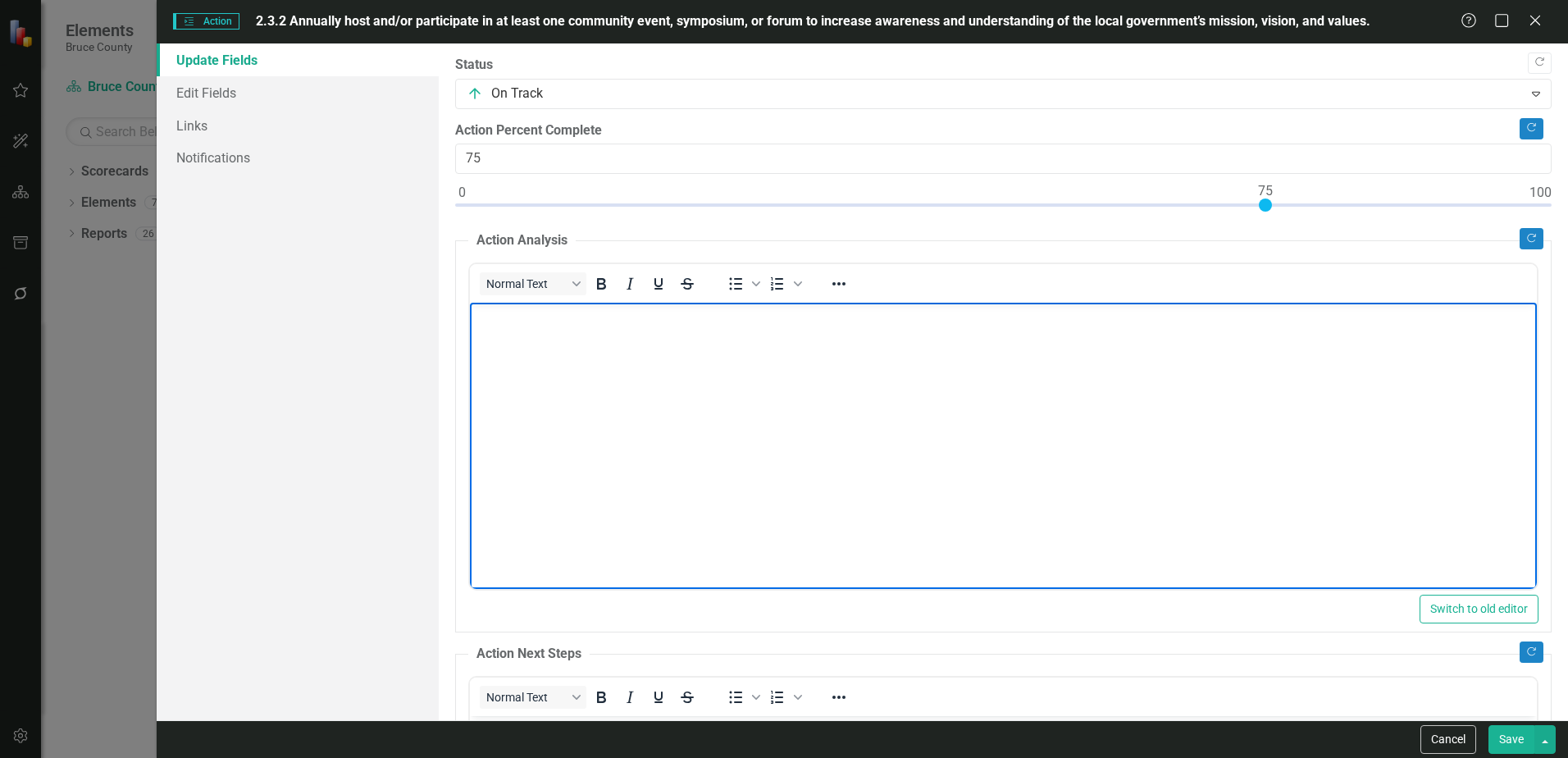
click at [1002, 383] on body "Rich Text Area. Press ALT-0 for help." at bounding box center [1003, 425] width 1067 height 246
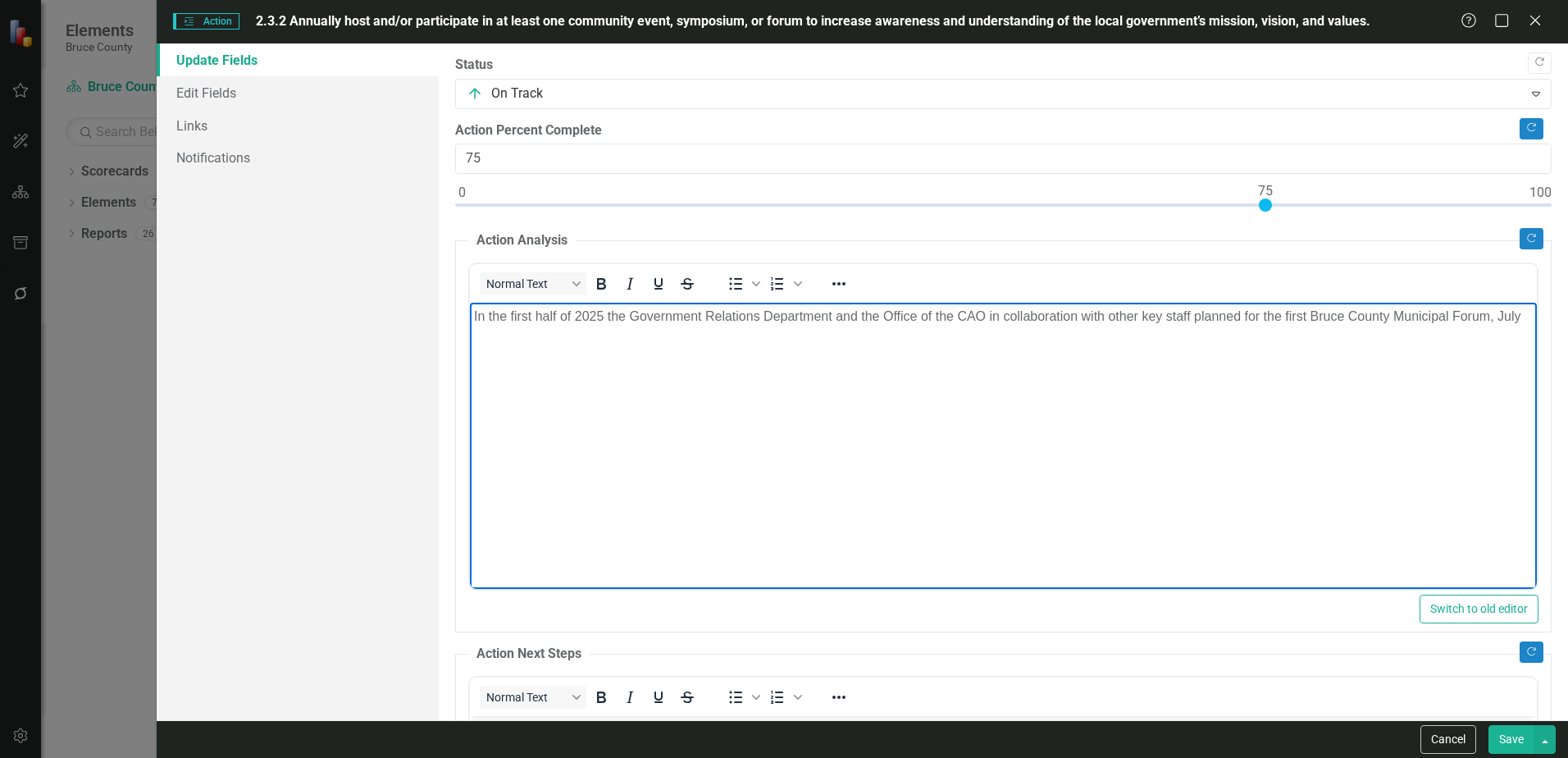
click at [517, 327] on p "In the first half of 2025 the Government Relations Department and the Office of…" at bounding box center [1004, 316] width 1058 height 20
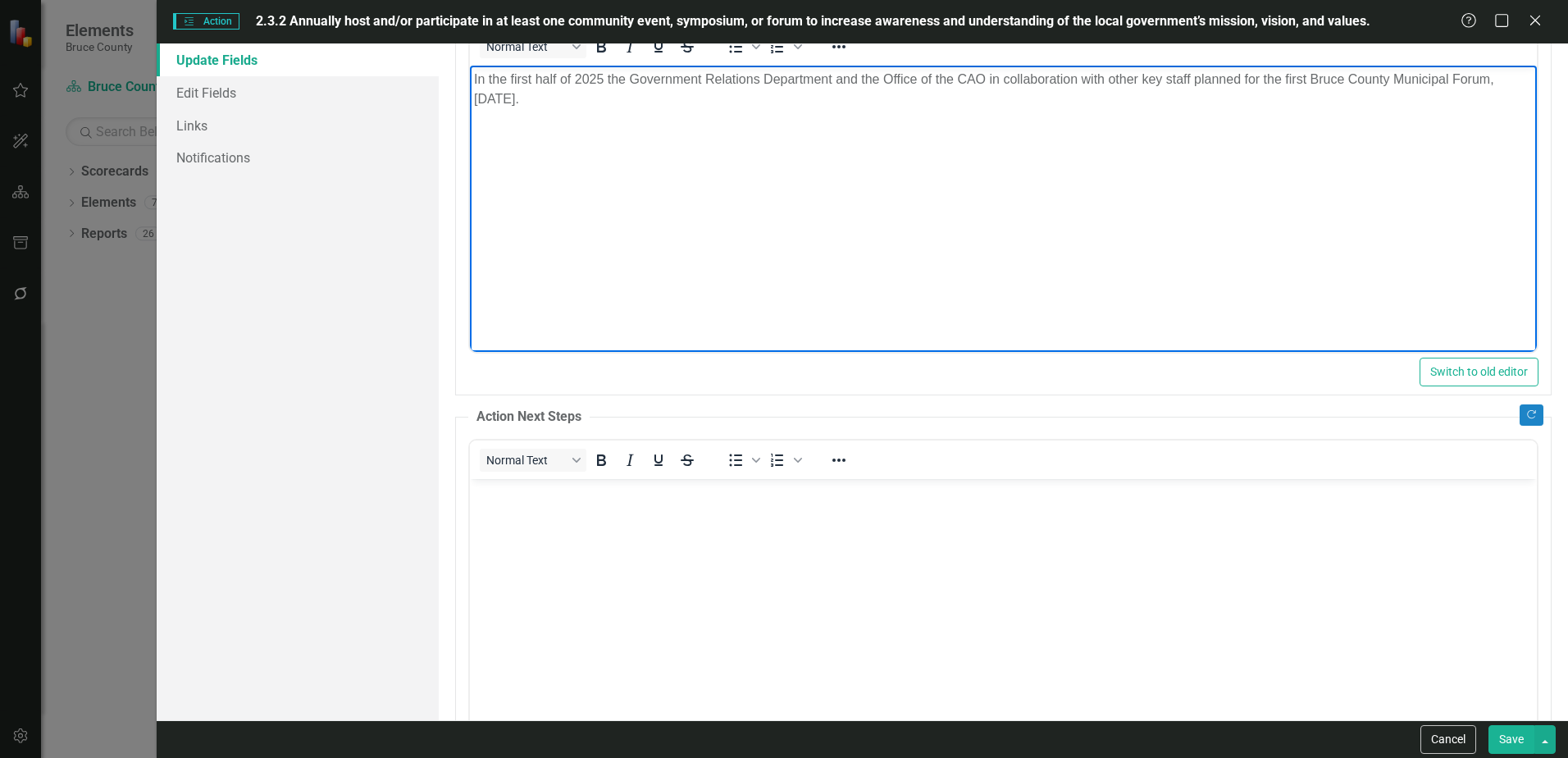
scroll to position [246, 0]
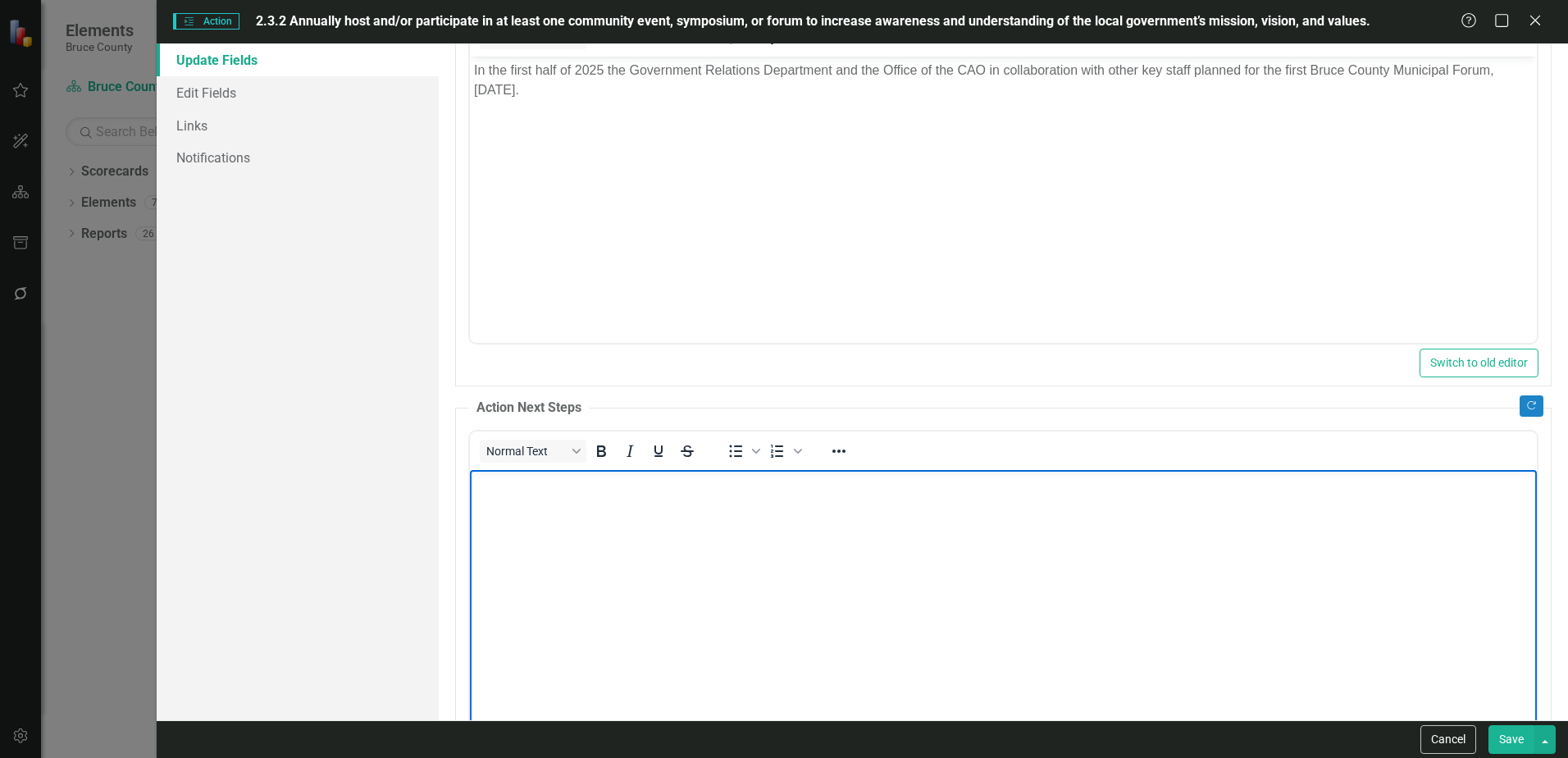
click at [563, 516] on body "Rich Text Area. Press ALT-0 for help." at bounding box center [1003, 592] width 1067 height 246
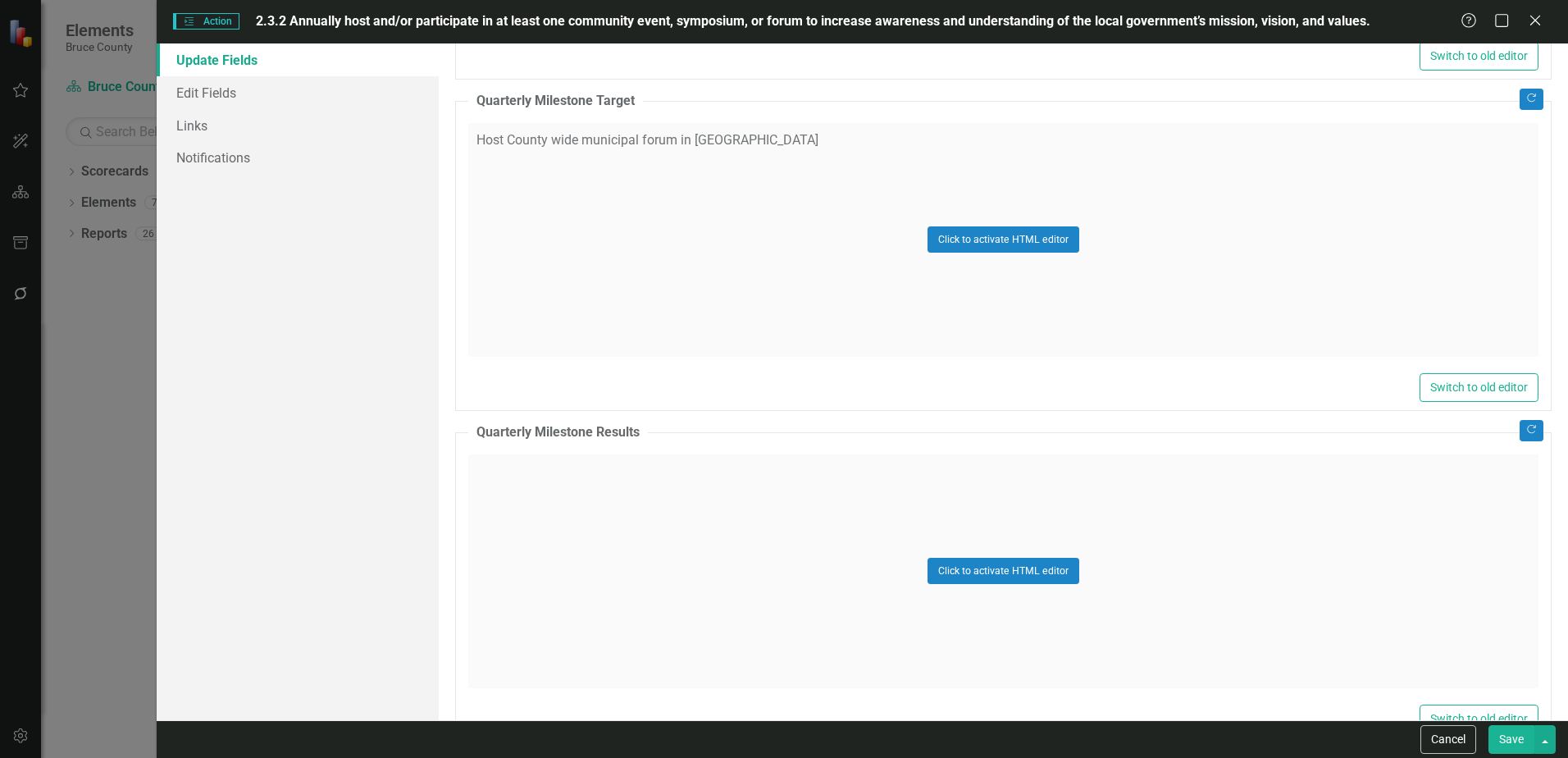
scroll to position [985, 0]
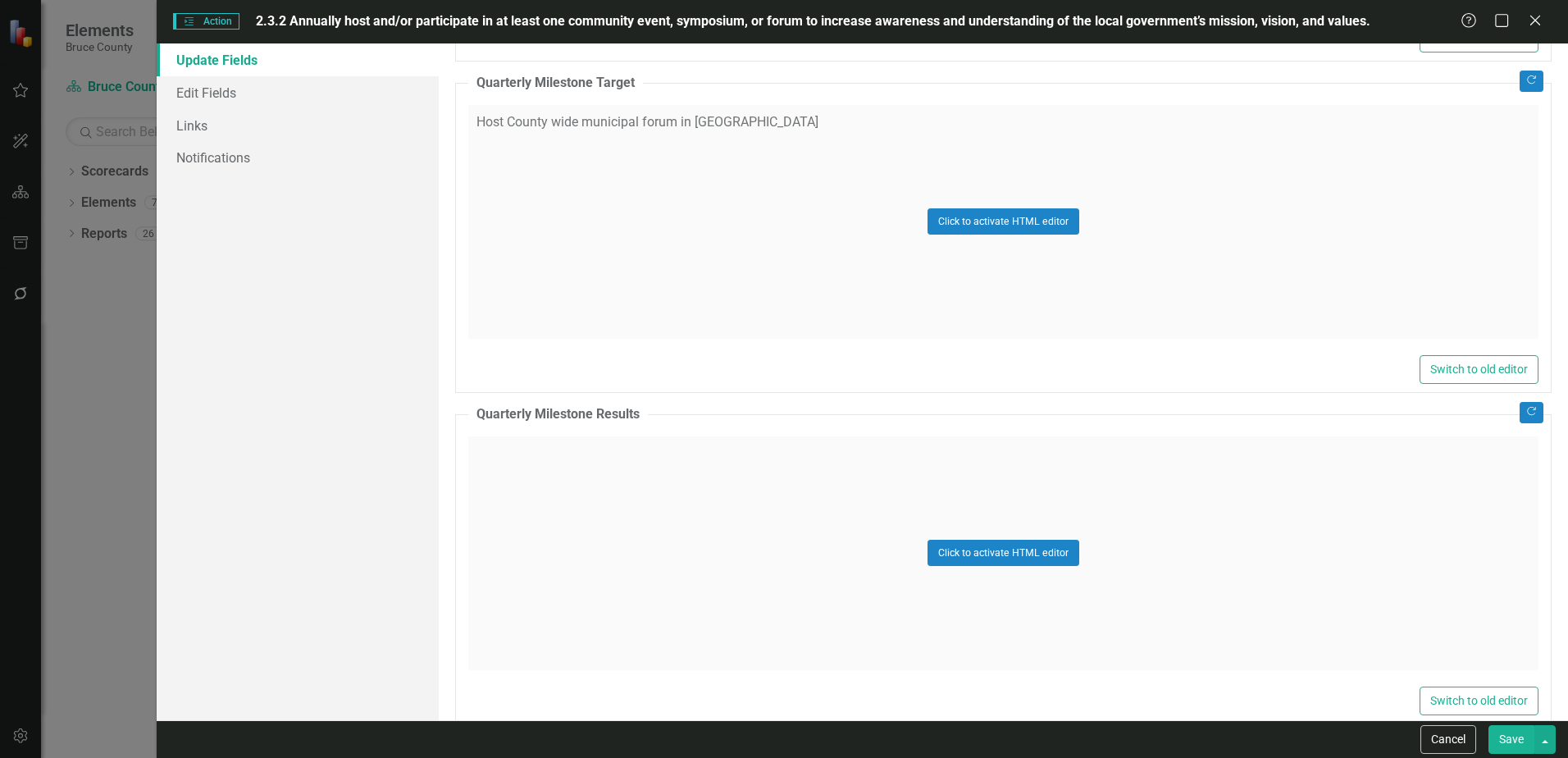
click at [621, 505] on div "Click to activate HTML editor" at bounding box center [1003, 554] width 1070 height 234
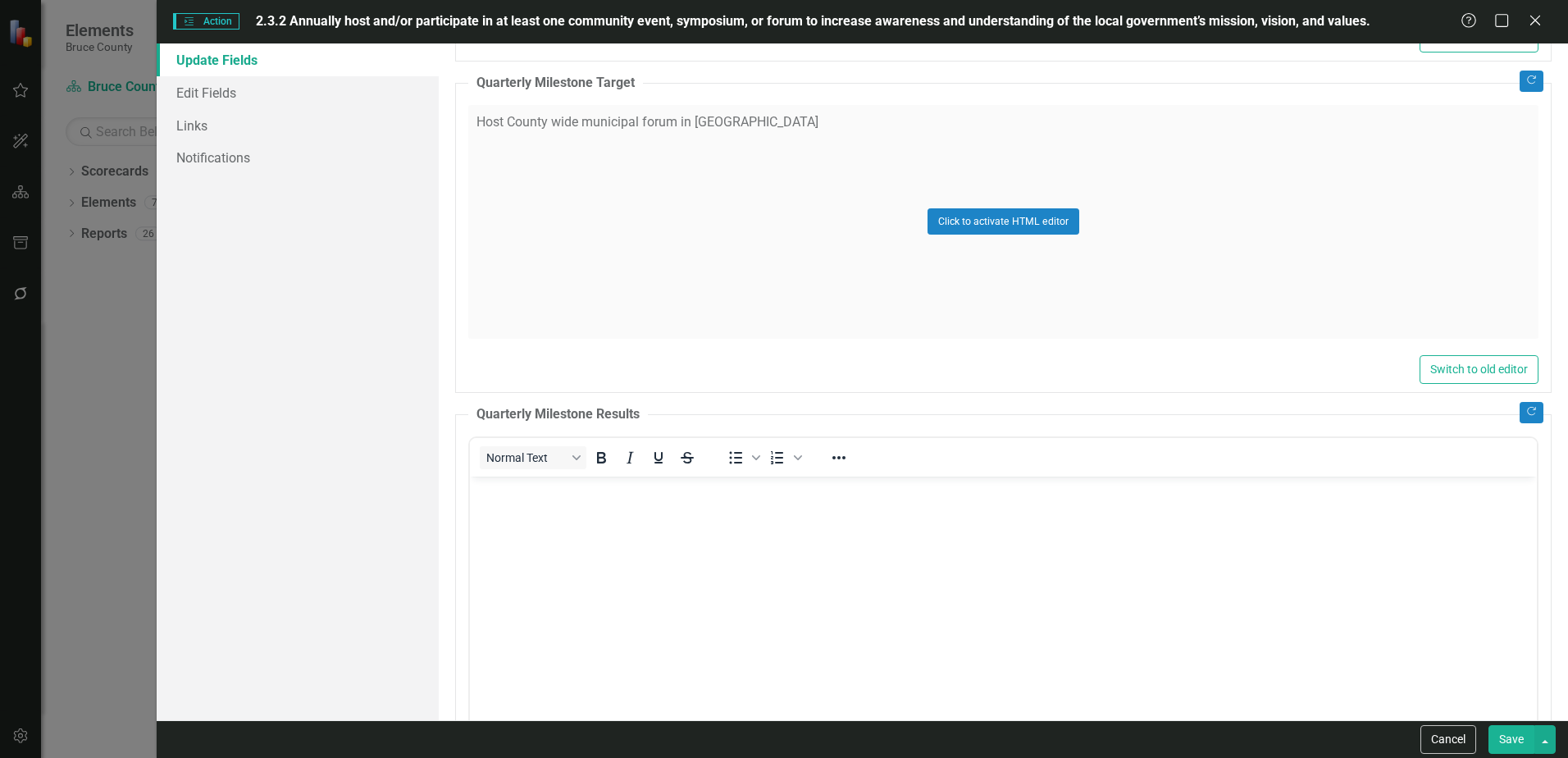
scroll to position [0, 0]
click at [634, 547] on body "Rich Text Area. Press ALT-0 for help." at bounding box center [1003, 598] width 1067 height 246
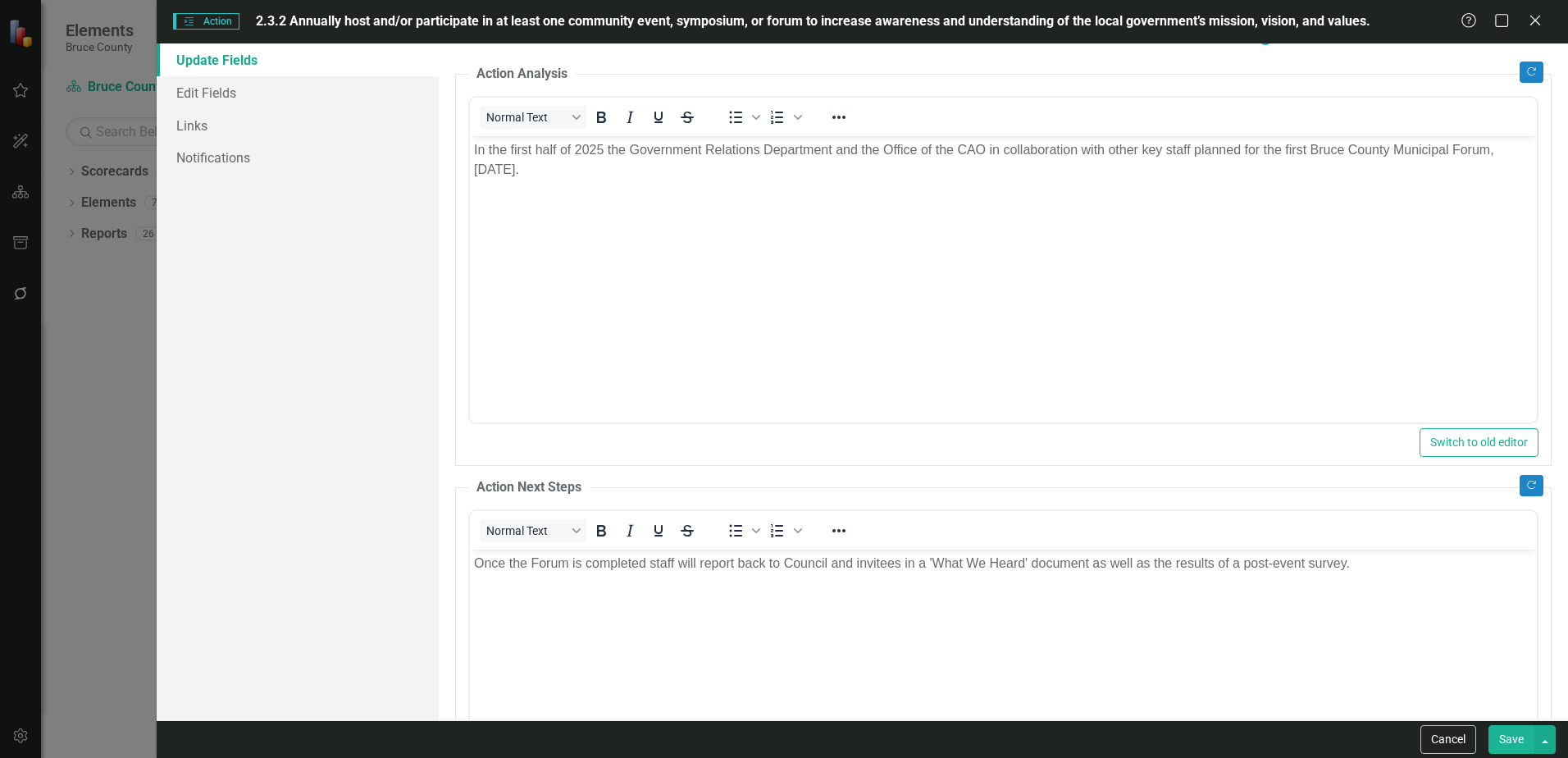
scroll to position [164, 0]
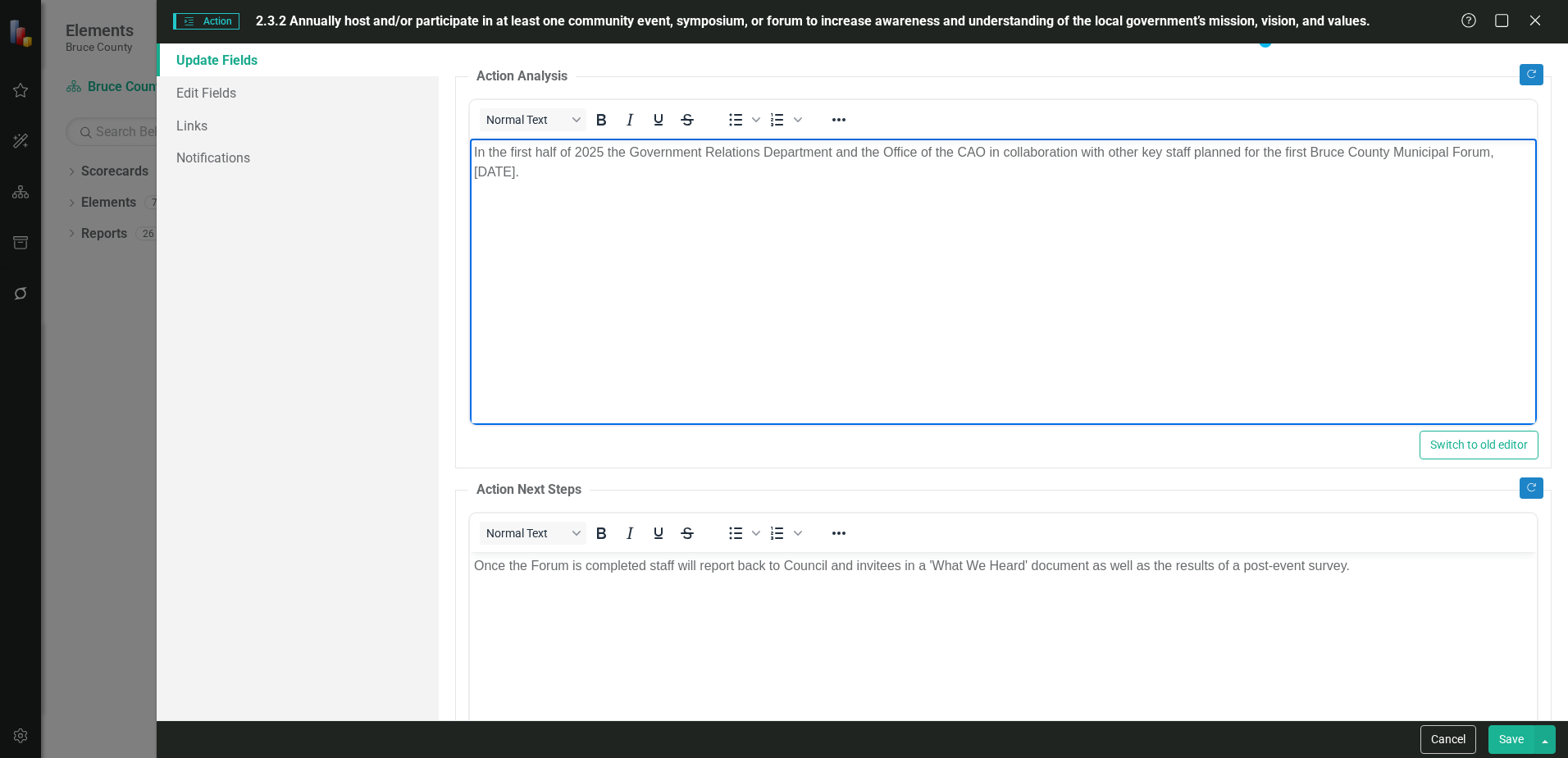
drag, startPoint x: 574, startPoint y: 174, endPoint x: 459, endPoint y: 146, distance: 118.4
click at [470, 146] on html "In the first half of 2025 the Government Relations Department and the Office of…" at bounding box center [1003, 261] width 1067 height 246
copy p "In the first half of 2025 the Government Relations Department and the Office of…"
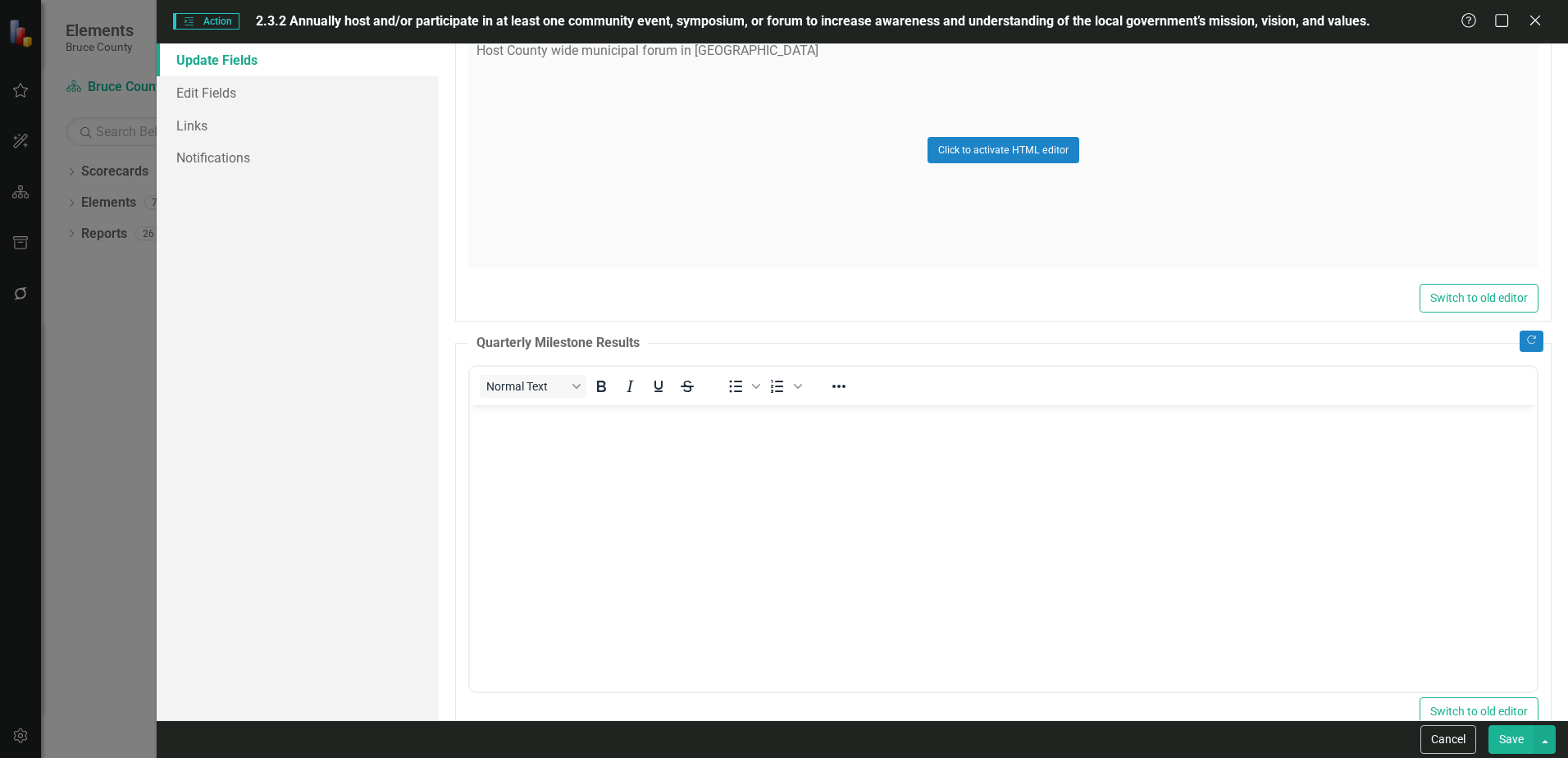
scroll to position [1066, 0]
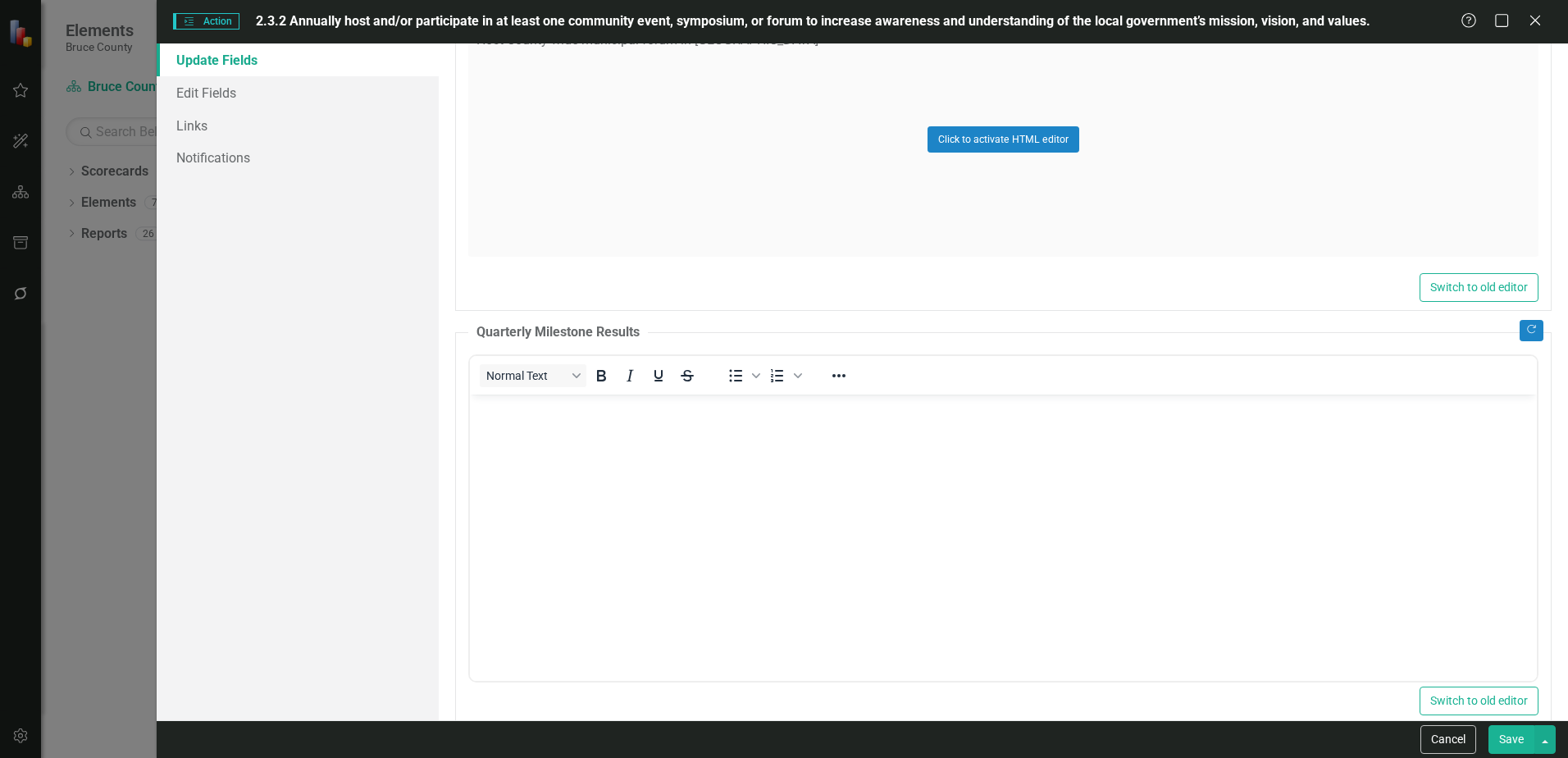
click at [565, 436] on body "Rich Text Area. Press ALT-0 for help." at bounding box center [1003, 516] width 1067 height 246
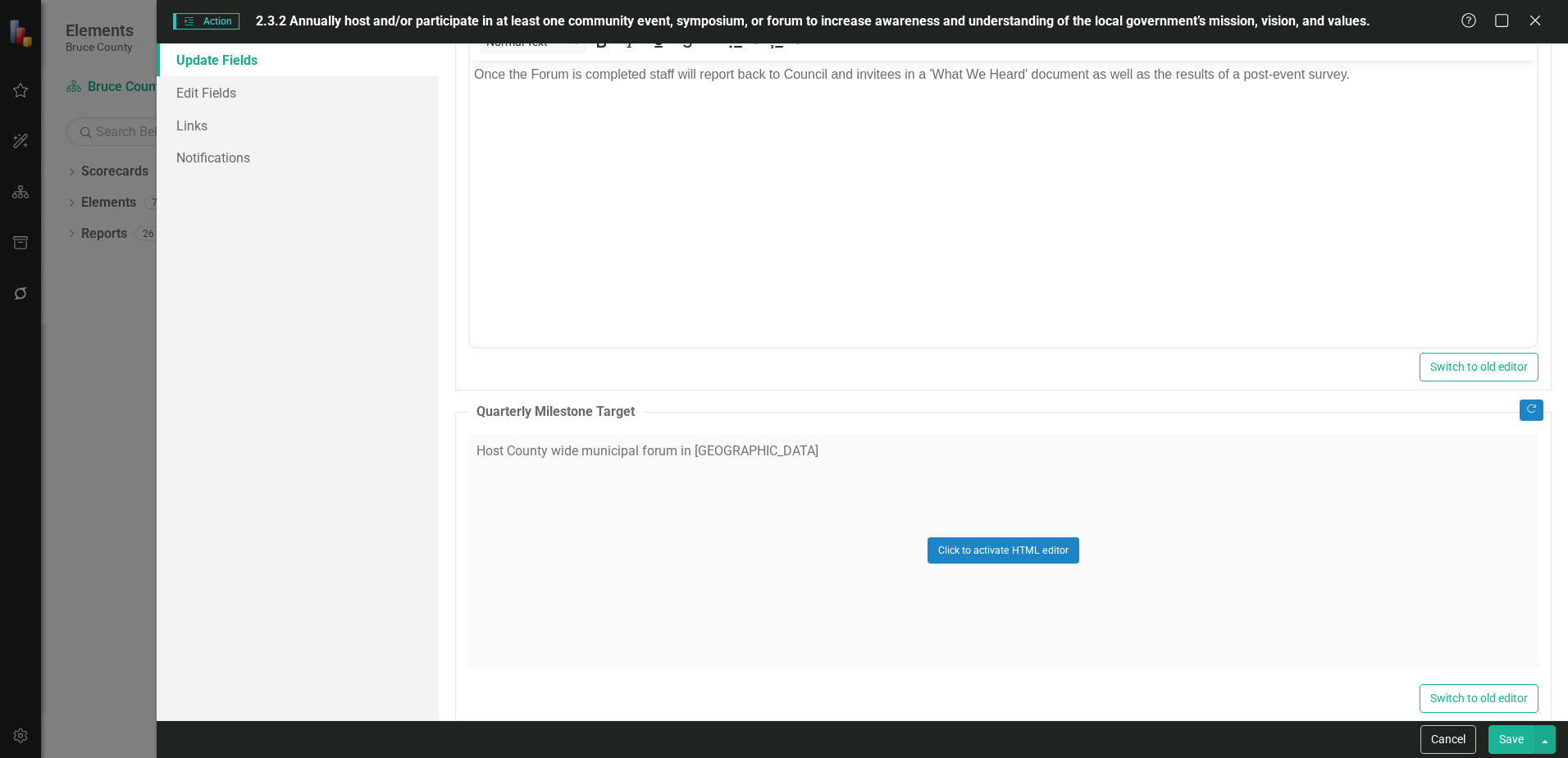
scroll to position [657, 0]
click at [727, 555] on div "Click to activate HTML editor" at bounding box center [1003, 550] width 1070 height 234
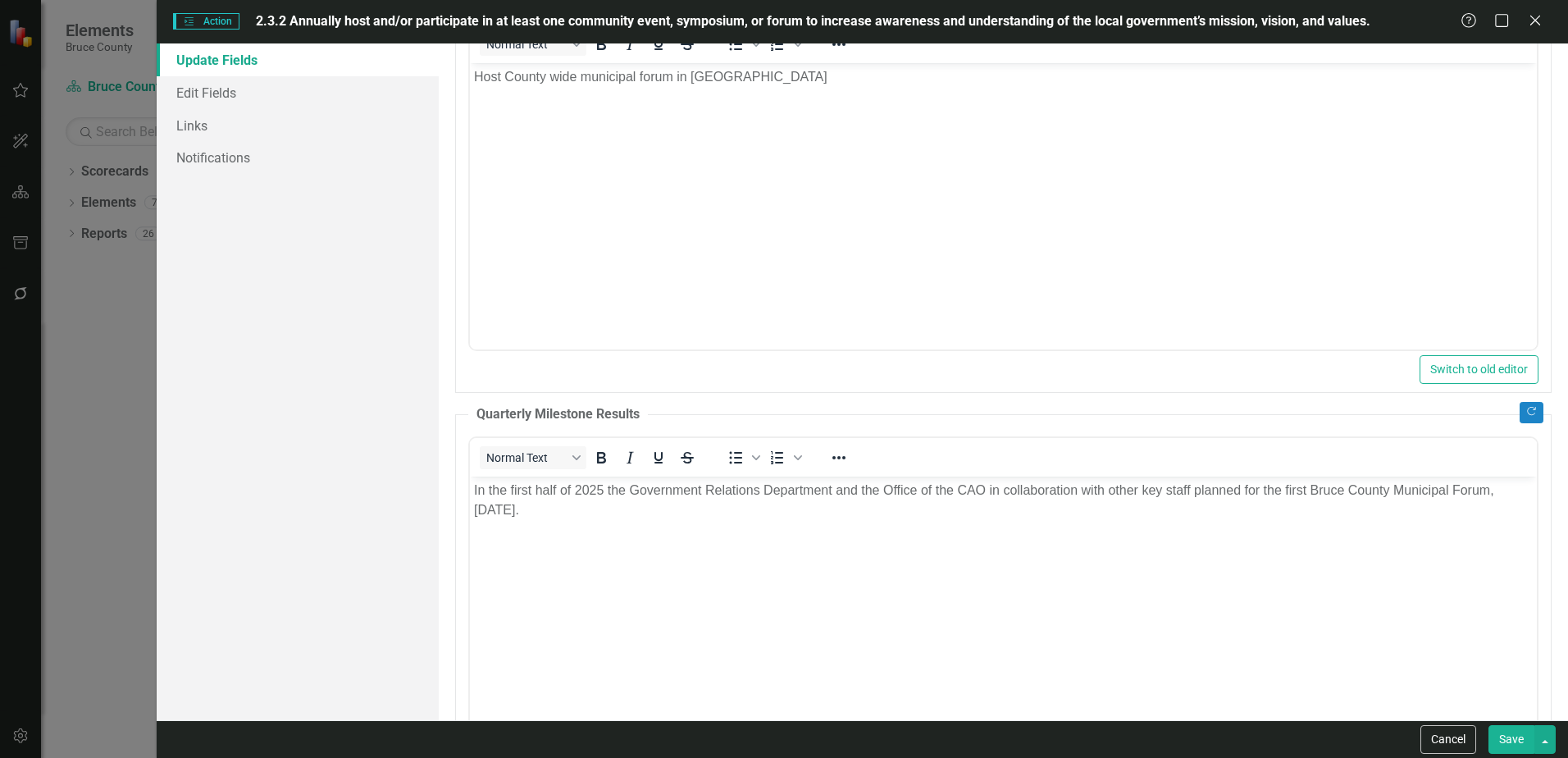
scroll to position [1177, 0]
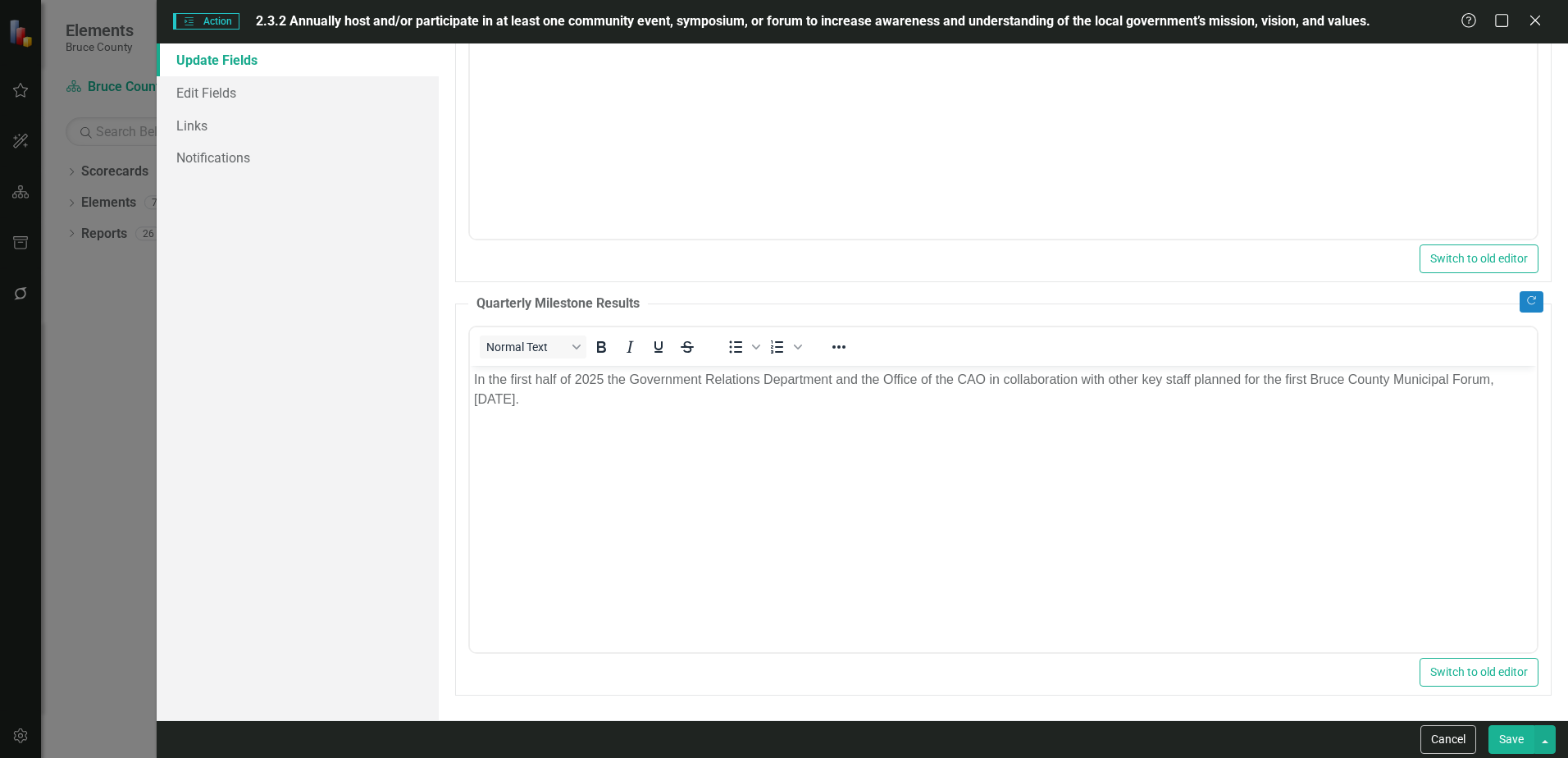
click at [1508, 732] on button "Save" at bounding box center [1510, 739] width 45 height 29
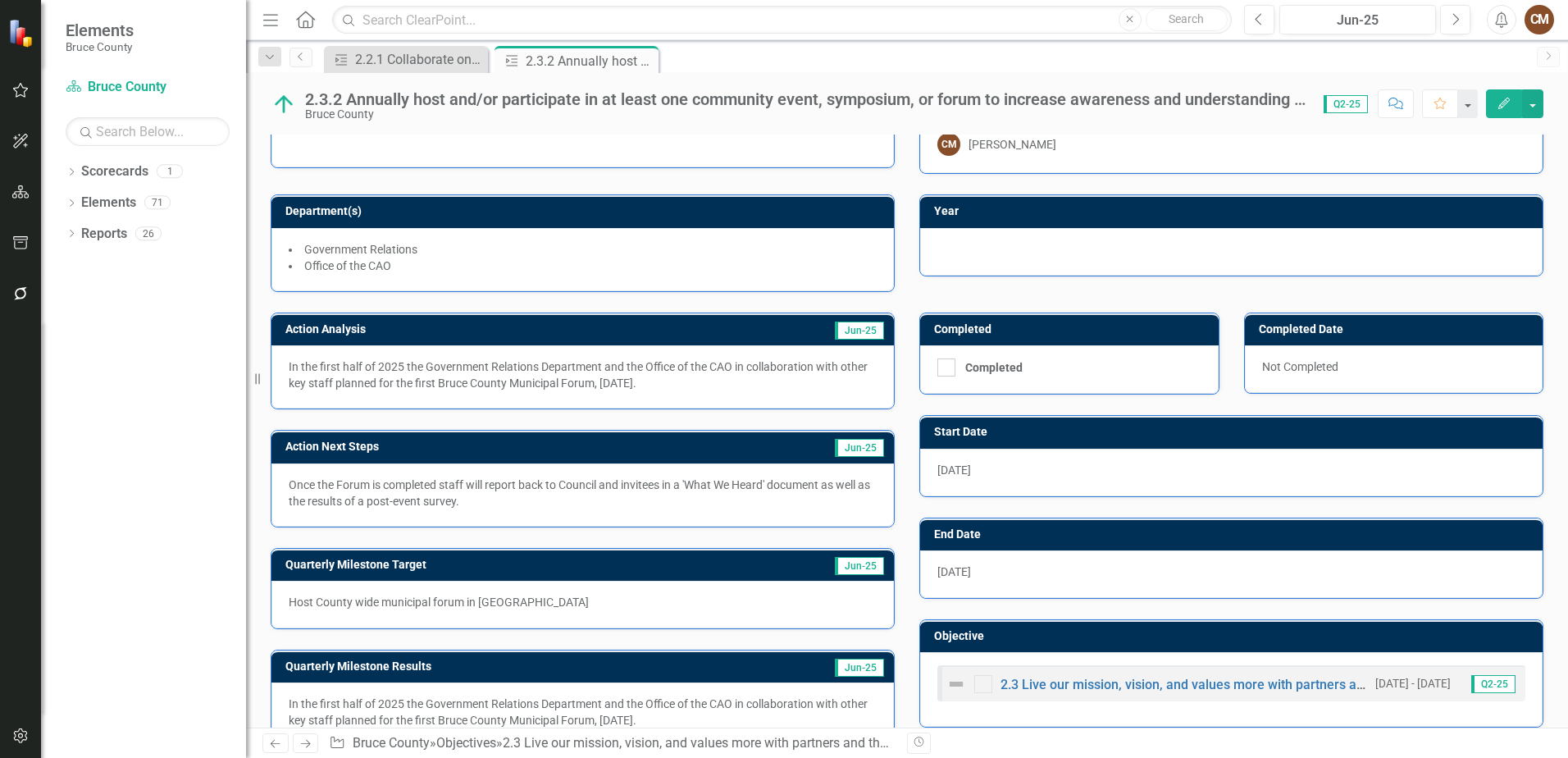
scroll to position [0, 0]
